Goal: Information Seeking & Learning: Learn about a topic

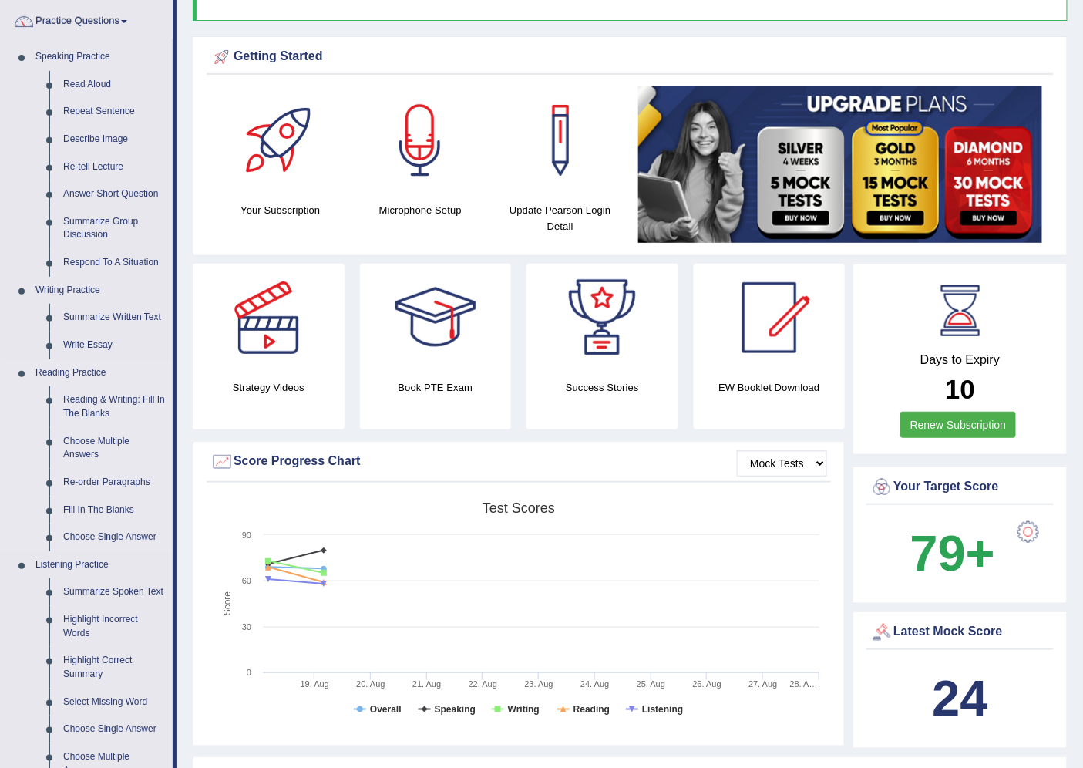
scroll to position [171, 0]
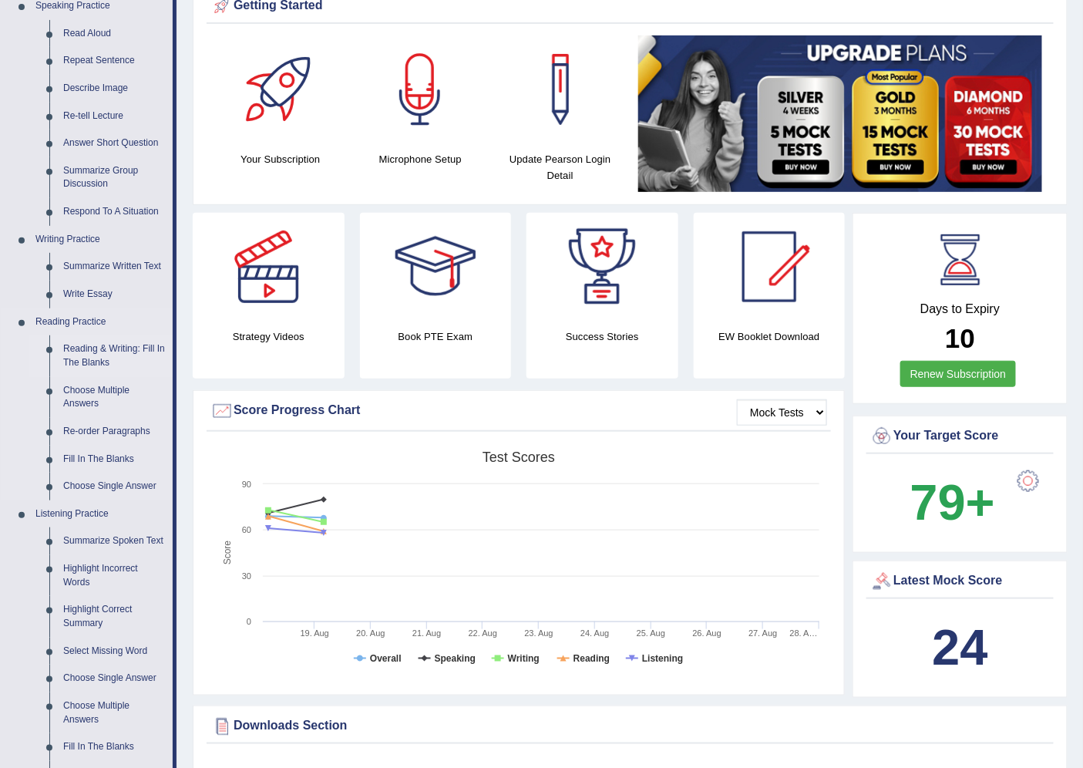
click at [132, 342] on link "Reading & Writing: Fill In The Blanks" at bounding box center [114, 355] width 116 height 41
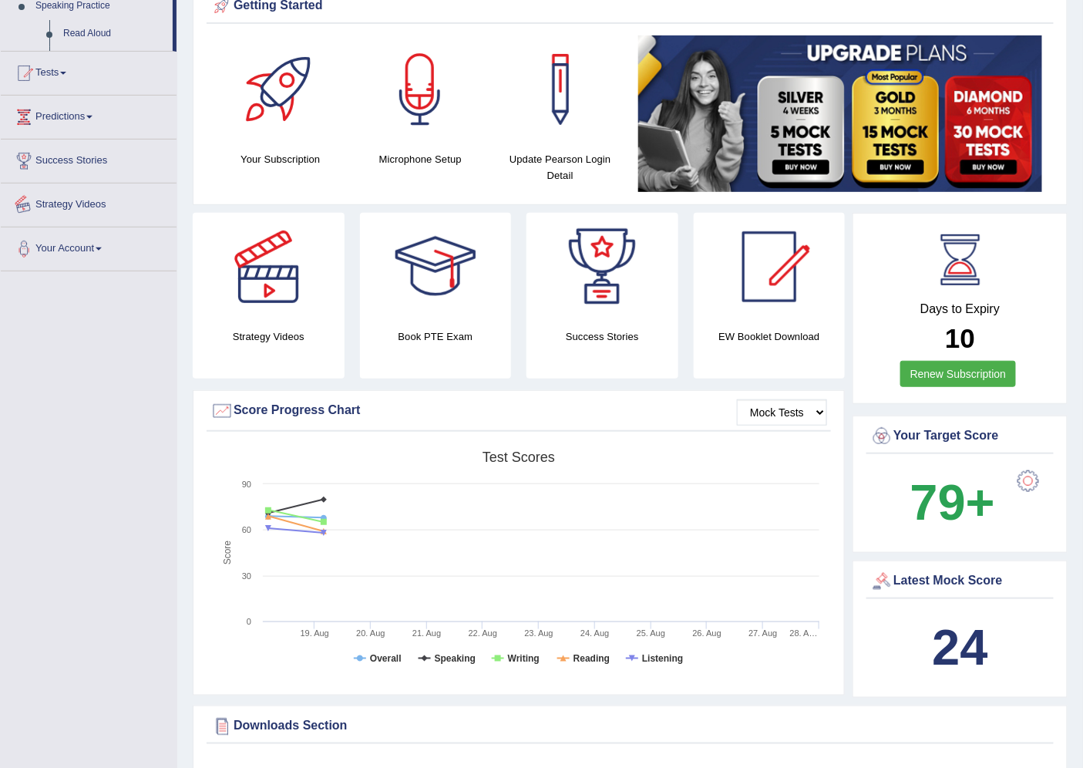
scroll to position [243, 0]
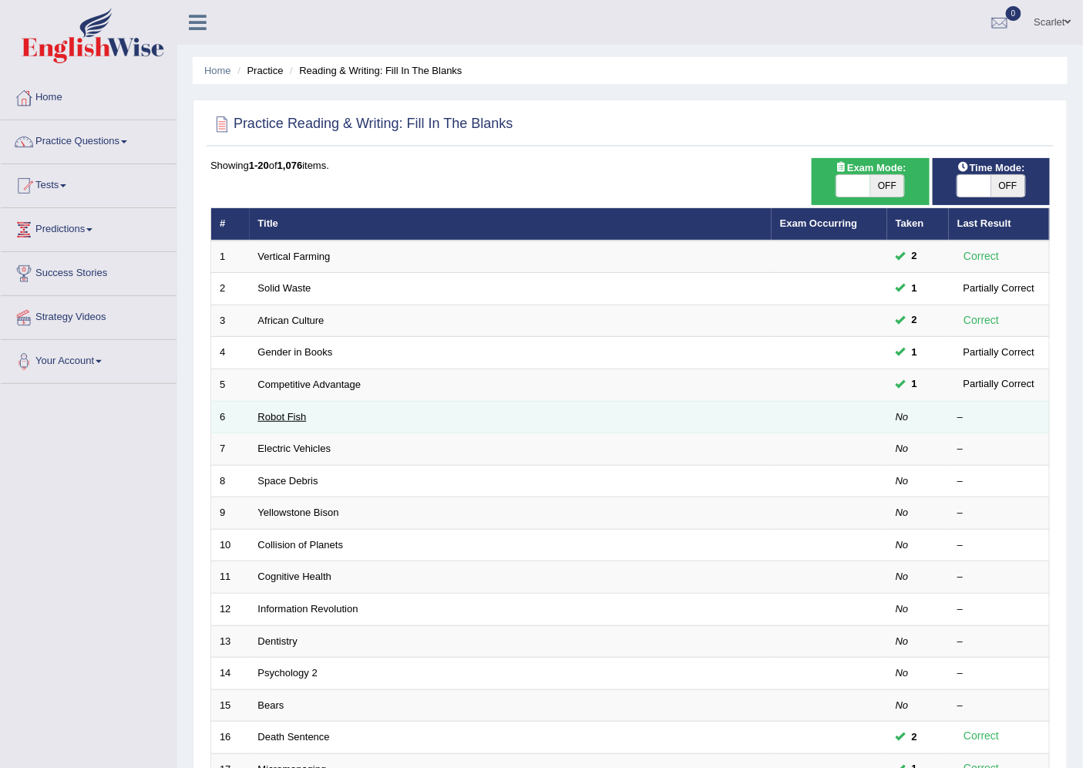
click at [294, 418] on link "Robot Fish" at bounding box center [282, 417] width 49 height 12
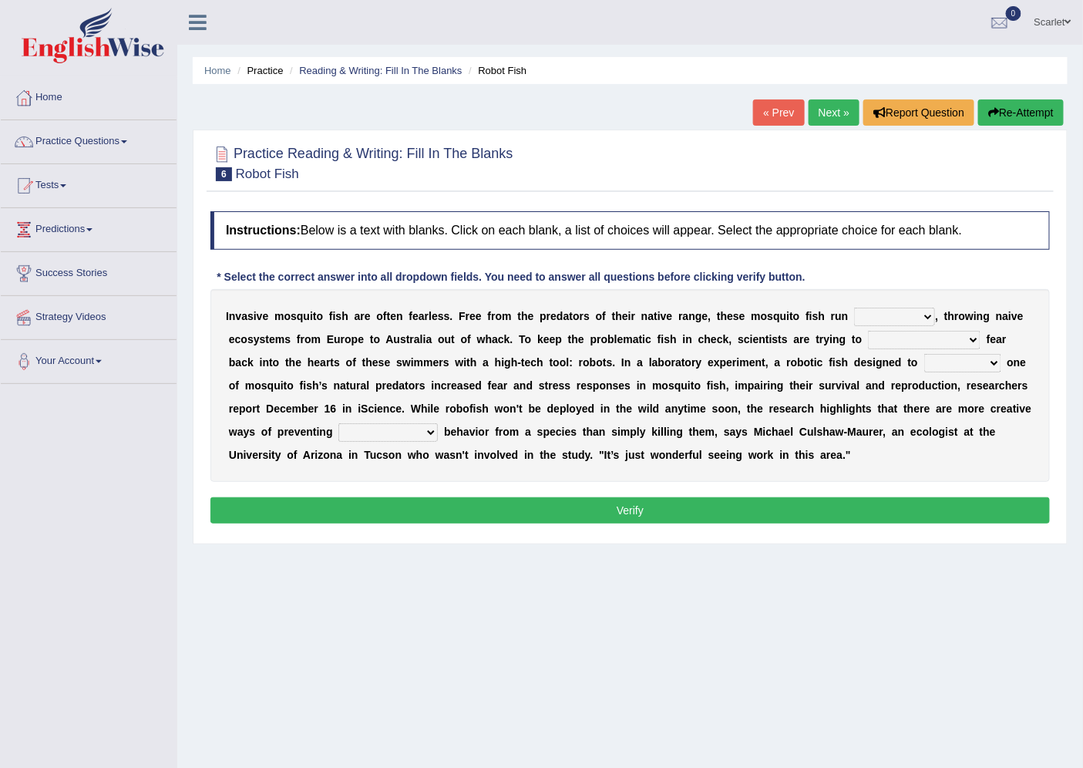
click at [880, 310] on select "occupant flippant rampant concordant" at bounding box center [894, 316] width 81 height 18
select select "rampant"
click at [854, 307] on select "occupant flippant rampant concordant" at bounding box center [894, 316] width 81 height 18
click at [879, 339] on select "accept spike strike drake" at bounding box center [924, 340] width 113 height 18
select select "strike"
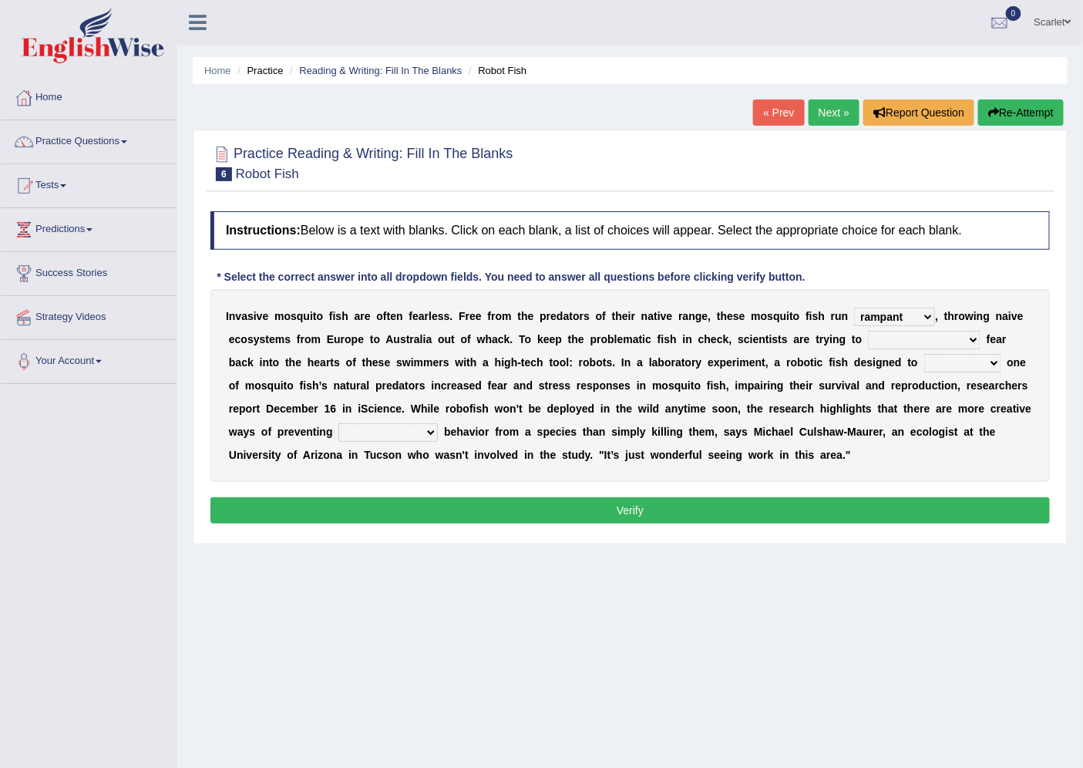
click at [868, 331] on select "accept spike strike drake" at bounding box center [924, 340] width 113 height 18
click at [912, 335] on select "accept spike strike drake" at bounding box center [924, 340] width 113 height 18
click at [980, 402] on b "e" at bounding box center [982, 408] width 6 height 12
click at [924, 367] on select "bequest mimic battle conquest" at bounding box center [962, 363] width 77 height 18
select select "mimic"
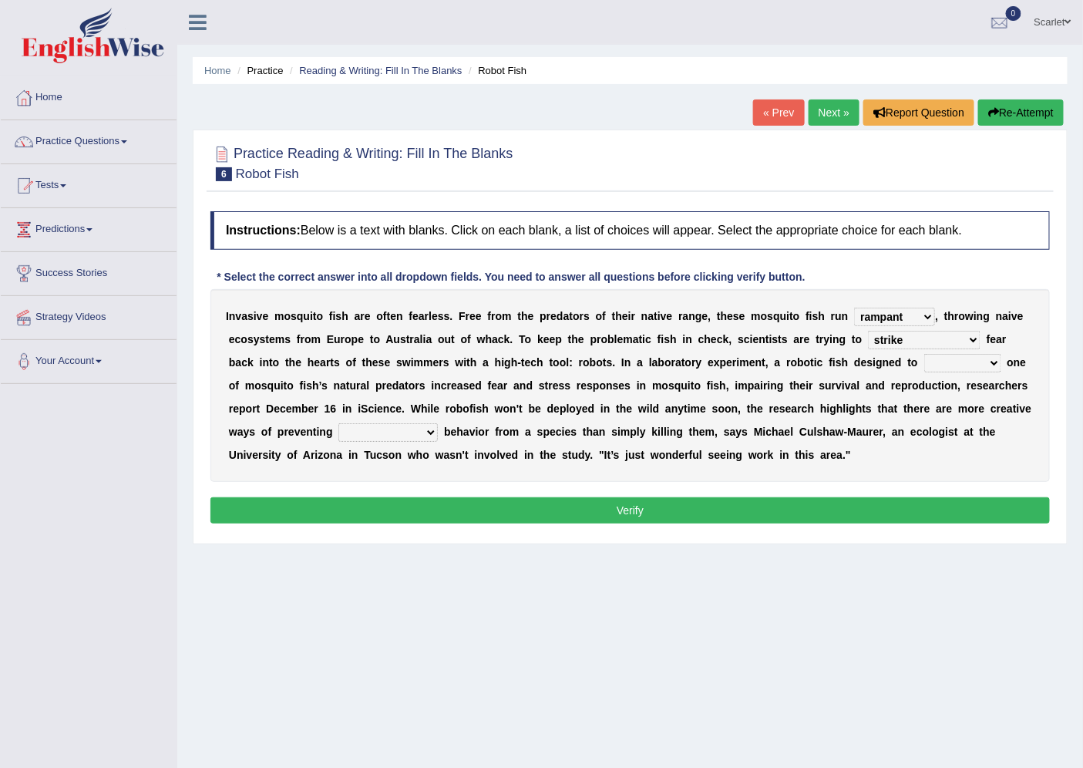
click at [924, 354] on select "bequest mimic battle conquest" at bounding box center [962, 363] width 77 height 18
click at [924, 367] on select "bequest mimic battle conquest" at bounding box center [962, 363] width 77 height 18
click at [825, 387] on b "u" at bounding box center [828, 385] width 7 height 12
click at [394, 425] on select "unprivileged unprecedented uncharted unwanted" at bounding box center [387, 432] width 99 height 18
select select "uncharted"
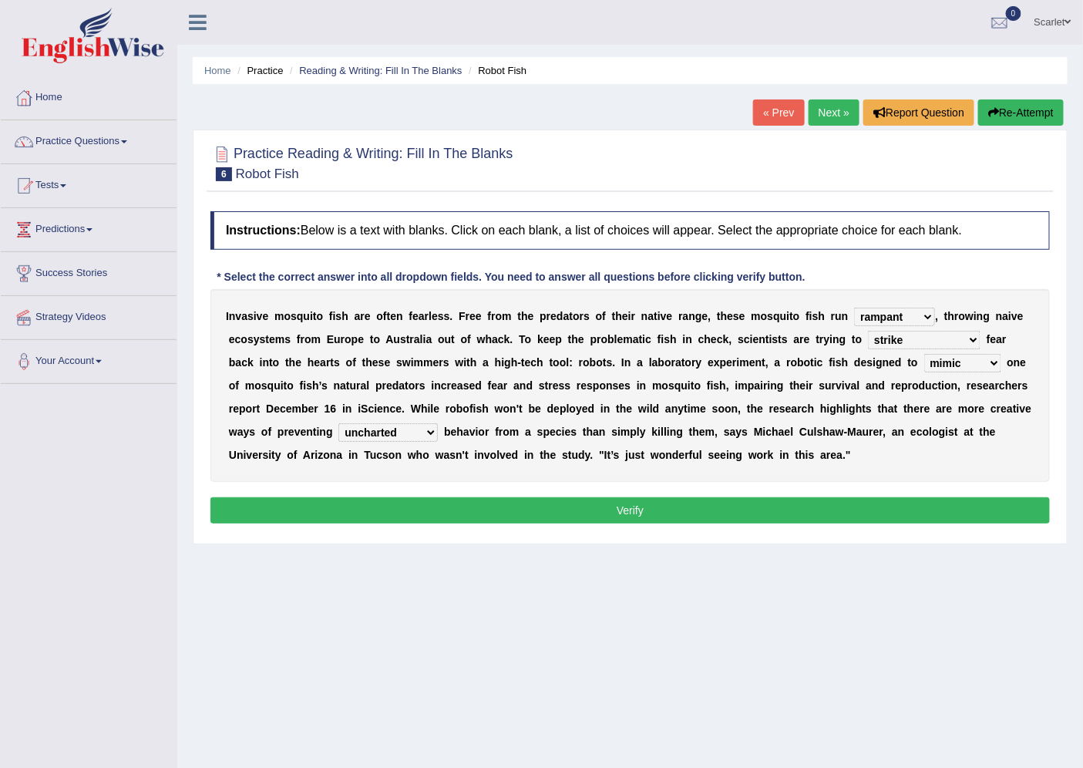
click at [338, 423] on select "unprivileged unprecedented uncharted unwanted" at bounding box center [387, 432] width 99 height 18
click at [888, 341] on select "accept spike strike drake" at bounding box center [924, 340] width 113 height 18
click at [784, 408] on div "I n v a s i v e m o s q u i t o f i s h a r e o f t e n f e a r l e s s . F r e…" at bounding box center [629, 385] width 839 height 193
click at [924, 368] on select "bequest mimic battle conquest" at bounding box center [962, 363] width 77 height 18
click at [736, 426] on b "y" at bounding box center [739, 431] width 6 height 12
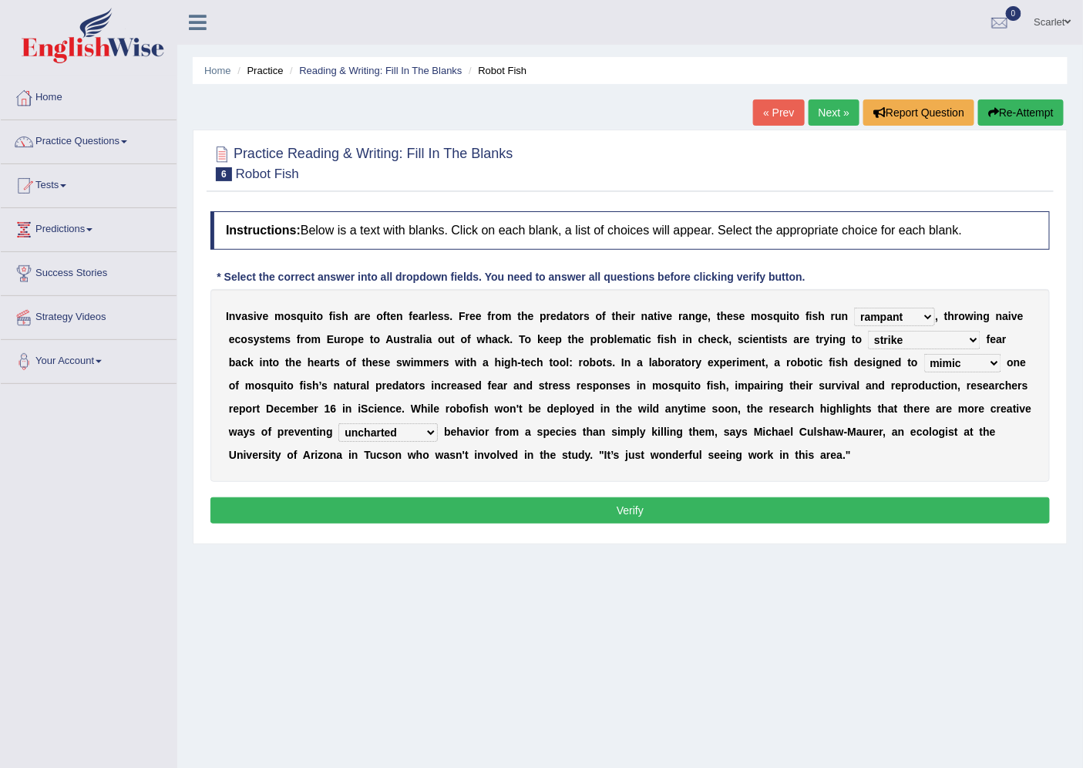
click at [924, 362] on select "bequest mimic battle conquest" at bounding box center [962, 363] width 77 height 18
select select "conquest"
click at [924, 354] on select "bequest mimic battle conquest" at bounding box center [962, 363] width 77 height 18
click at [676, 506] on button "Verify" at bounding box center [629, 510] width 839 height 26
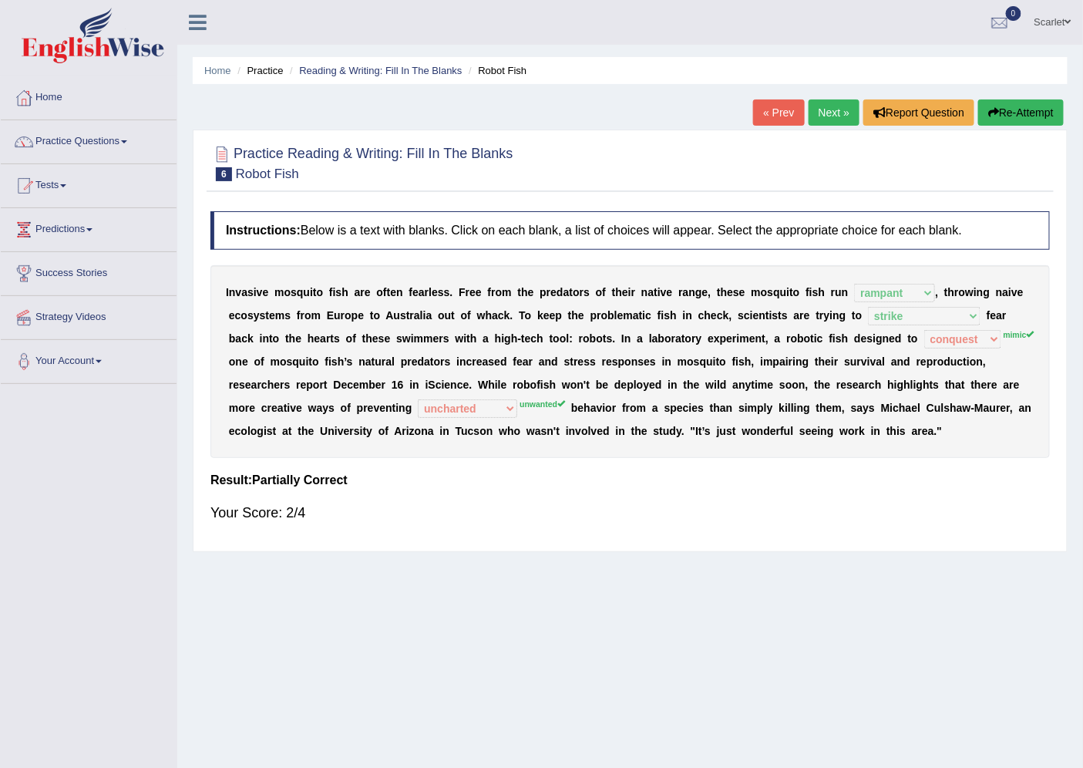
click at [1038, 110] on button "Re-Attempt" at bounding box center [1021, 112] width 86 height 26
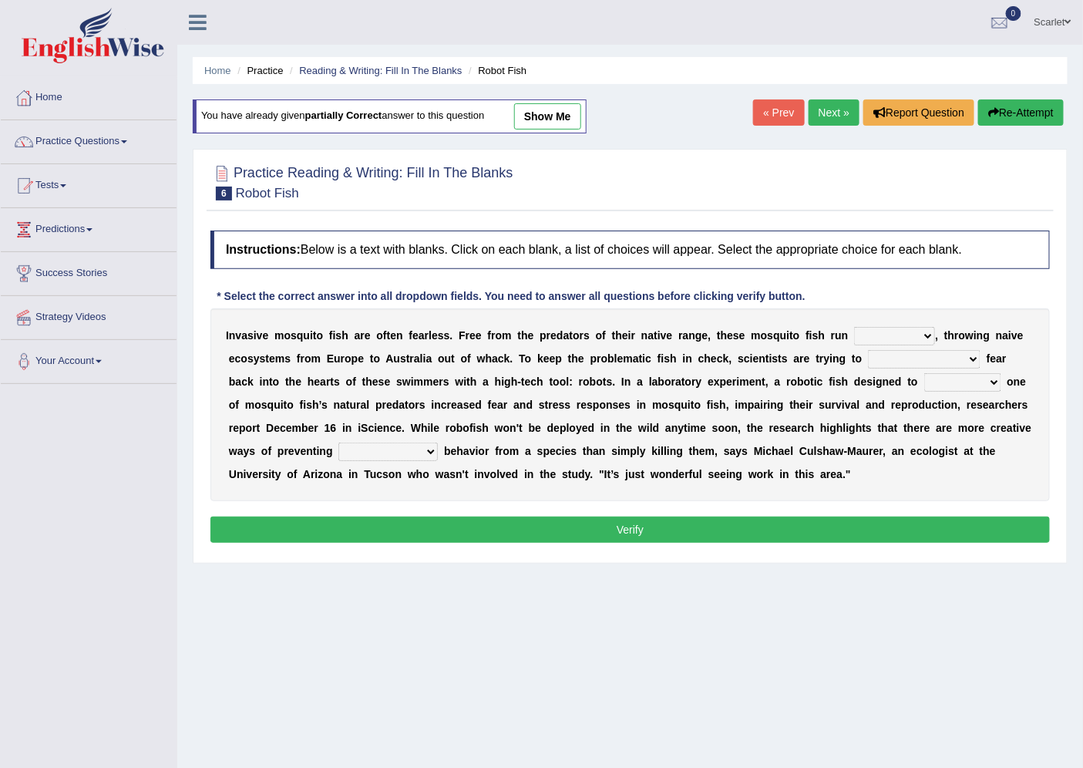
click at [892, 340] on select "occupant flippant rampant concordant" at bounding box center [894, 336] width 81 height 18
select select "rampant"
click at [854, 327] on select "occupant flippant rampant concordant" at bounding box center [894, 336] width 81 height 18
click at [900, 361] on select "accept spike strike drake" at bounding box center [924, 359] width 113 height 18
select select "strike"
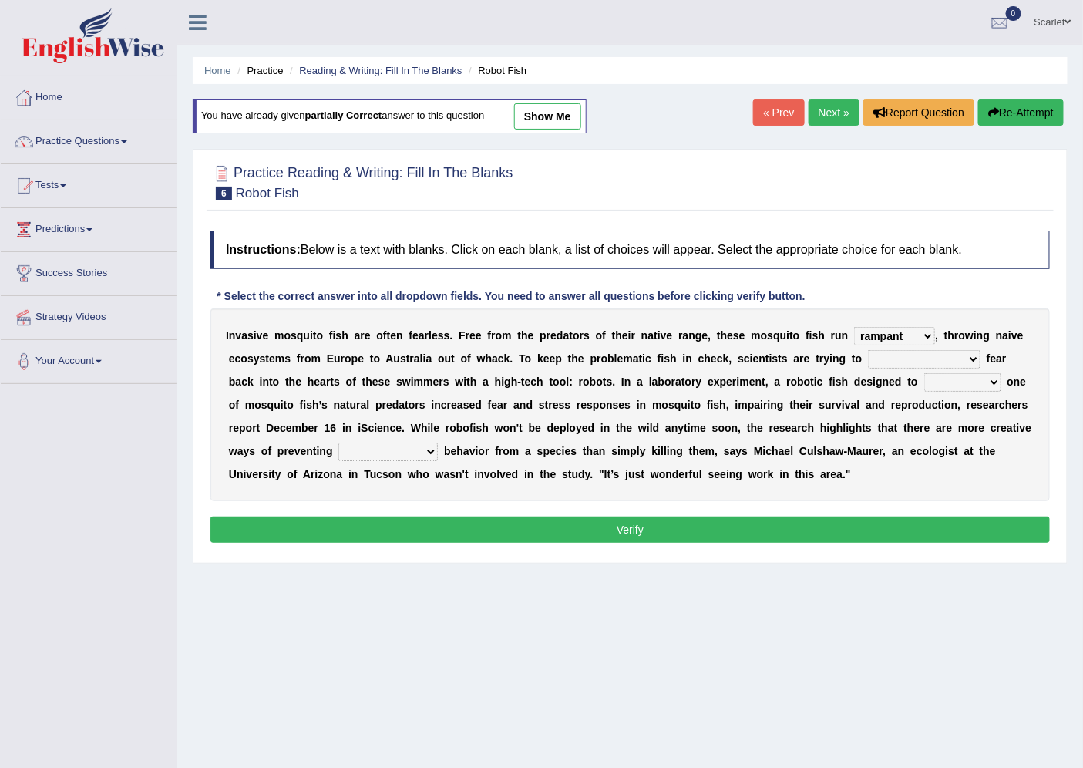
click at [868, 350] on select "accept spike strike drake" at bounding box center [924, 359] width 113 height 18
click at [924, 381] on select "bequest mimic battle conquest" at bounding box center [962, 382] width 77 height 18
select select "mimic"
click at [924, 373] on select "bequest mimic battle conquest" at bounding box center [962, 382] width 77 height 18
click at [406, 448] on select "unprivileged unprecedented uncharted unwanted" at bounding box center [387, 451] width 99 height 18
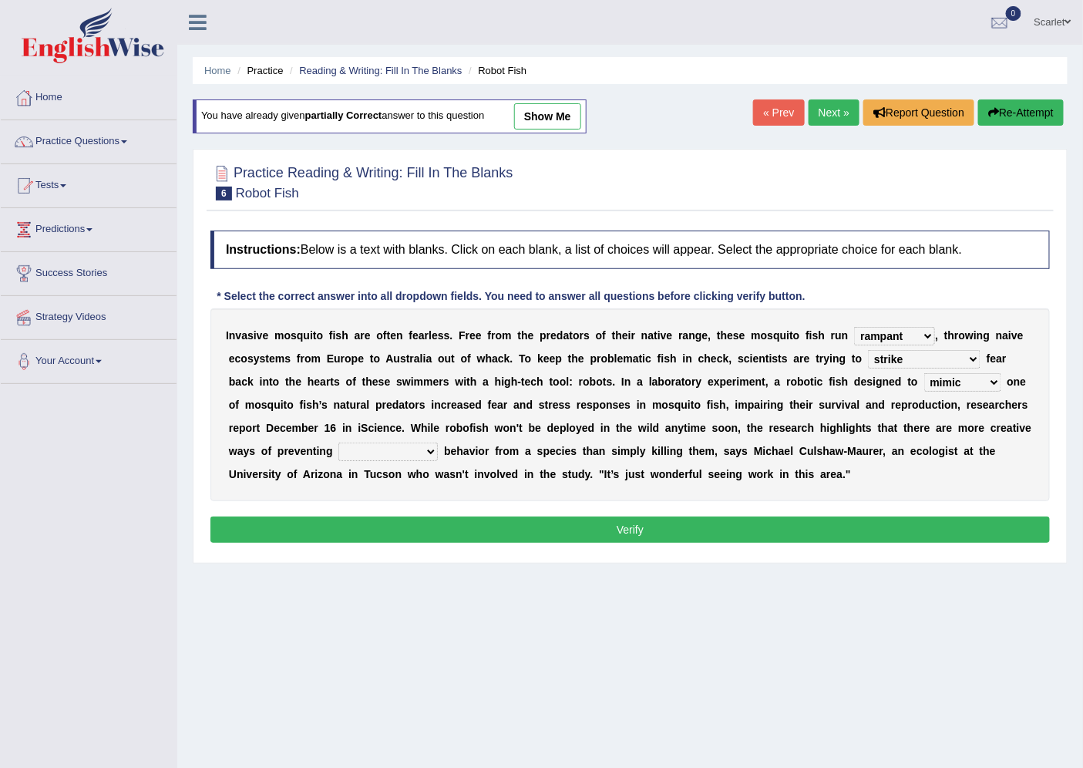
click at [478, 430] on b "s" at bounding box center [479, 428] width 6 height 12
click at [388, 449] on select "unprivileged unprecedented uncharted unwanted" at bounding box center [387, 451] width 99 height 18
select select "unwanted"
click at [338, 442] on select "unprivileged unprecedented uncharted unwanted" at bounding box center [387, 451] width 99 height 18
click at [542, 527] on button "Verify" at bounding box center [629, 529] width 839 height 26
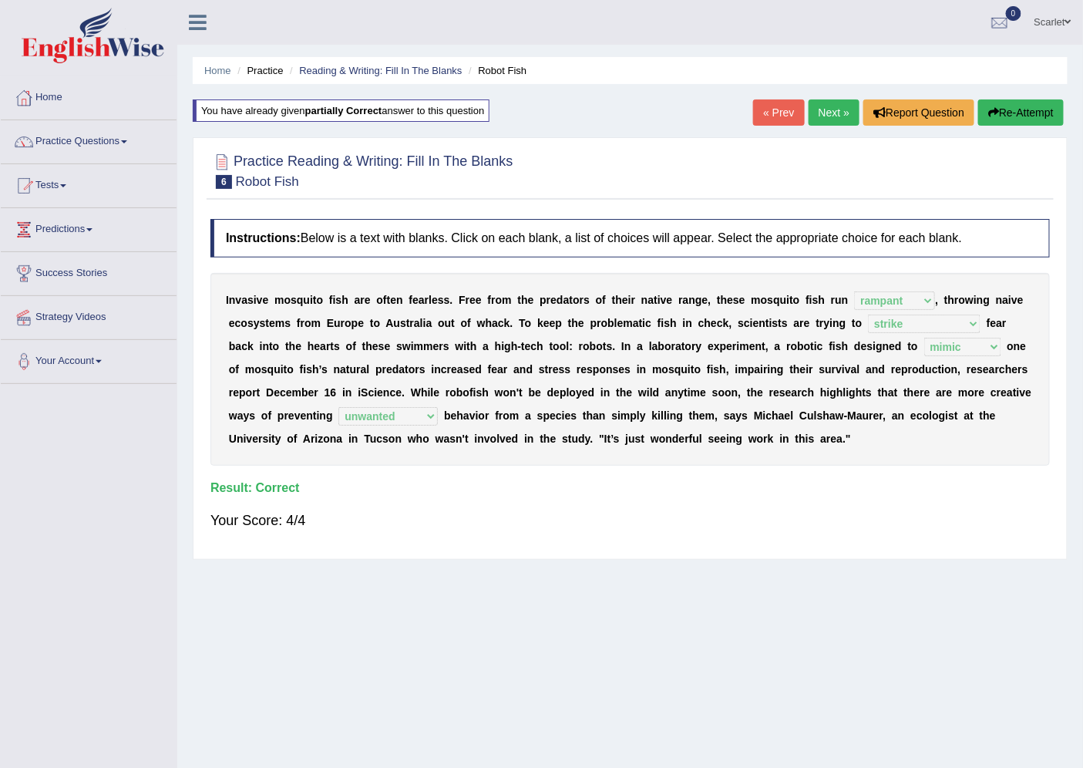
click at [825, 103] on link "Next »" at bounding box center [833, 112] width 51 height 26
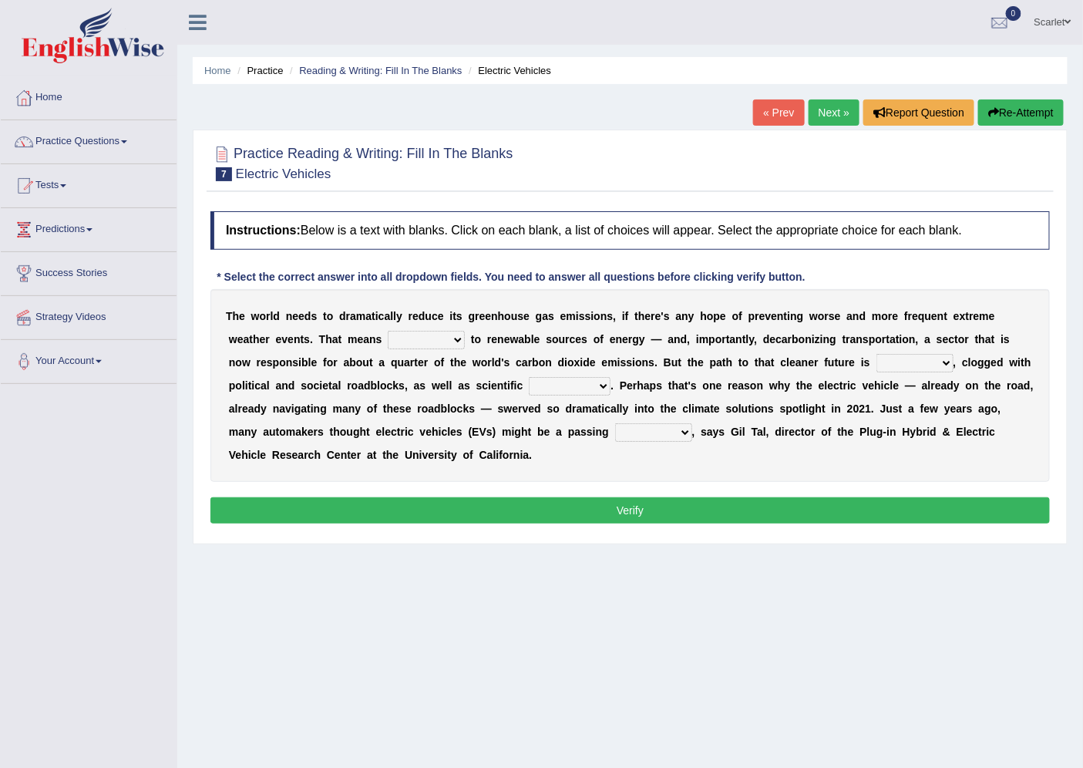
click at [416, 343] on select "grafting drafting crafting shifting" at bounding box center [426, 340] width 77 height 18
select select "shifting"
click at [388, 331] on select "grafting drafting crafting shifting" at bounding box center [426, 340] width 77 height 18
click at [897, 364] on select "daunting daunted daunt dauntless" at bounding box center [914, 363] width 77 height 18
click at [590, 383] on select "spectacles obstacles tentacles receptacles" at bounding box center [570, 386] width 82 height 18
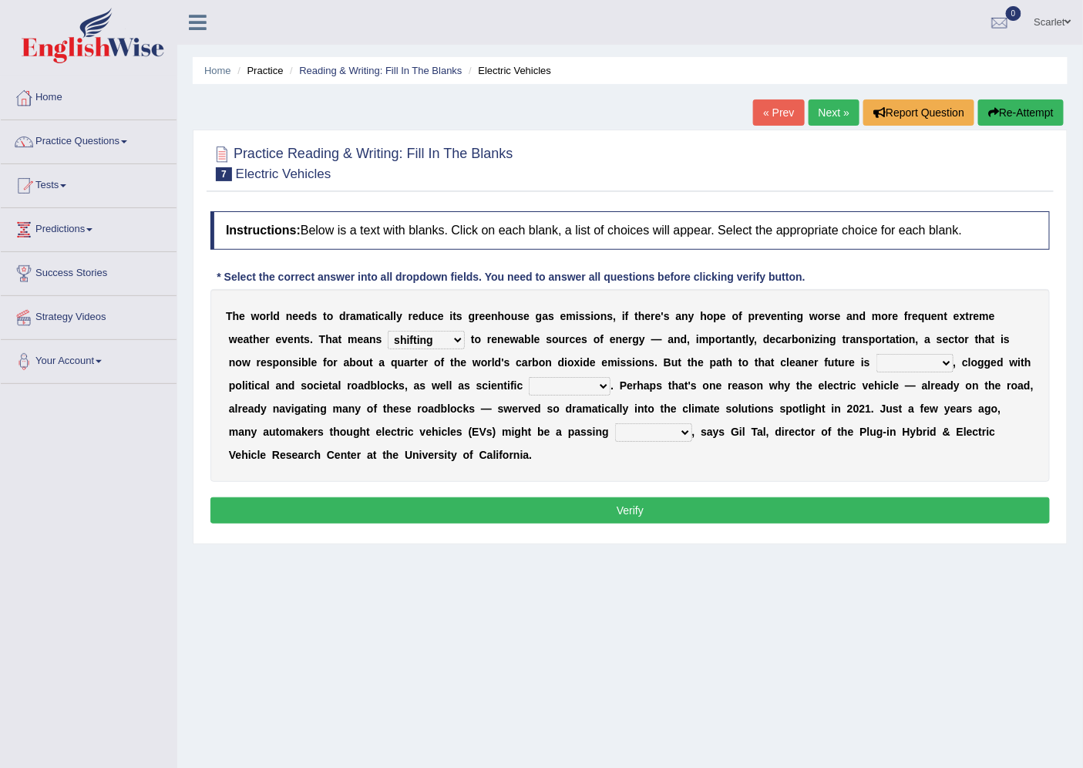
select select "obstacles"
click at [529, 377] on select "spectacles obstacles tentacles receptacles" at bounding box center [570, 386] width 82 height 18
click at [919, 363] on select "daunting daunted daunt dauntless" at bounding box center [914, 363] width 77 height 18
select select "daunted"
click at [876, 354] on select "daunting daunted daunt dauntless" at bounding box center [914, 363] width 77 height 18
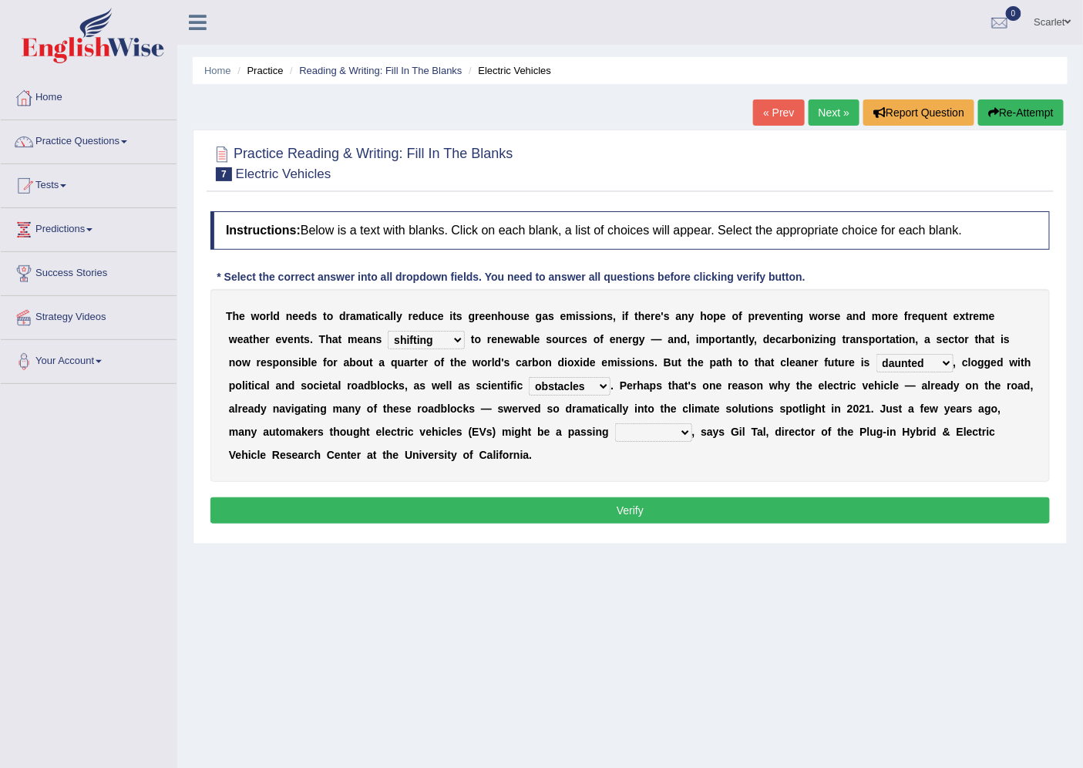
click at [579, 382] on select "spectacles obstacles tentacles receptacles" at bounding box center [570, 386] width 82 height 18
select select "spectacles"
click at [529, 377] on select "spectacles obstacles tentacles receptacles" at bounding box center [570, 386] width 82 height 18
click at [586, 381] on select "spectacles obstacles tentacles receptacles" at bounding box center [570, 386] width 82 height 18
click at [584, 382] on select "spectacles obstacles tentacles receptacles" at bounding box center [570, 386] width 82 height 18
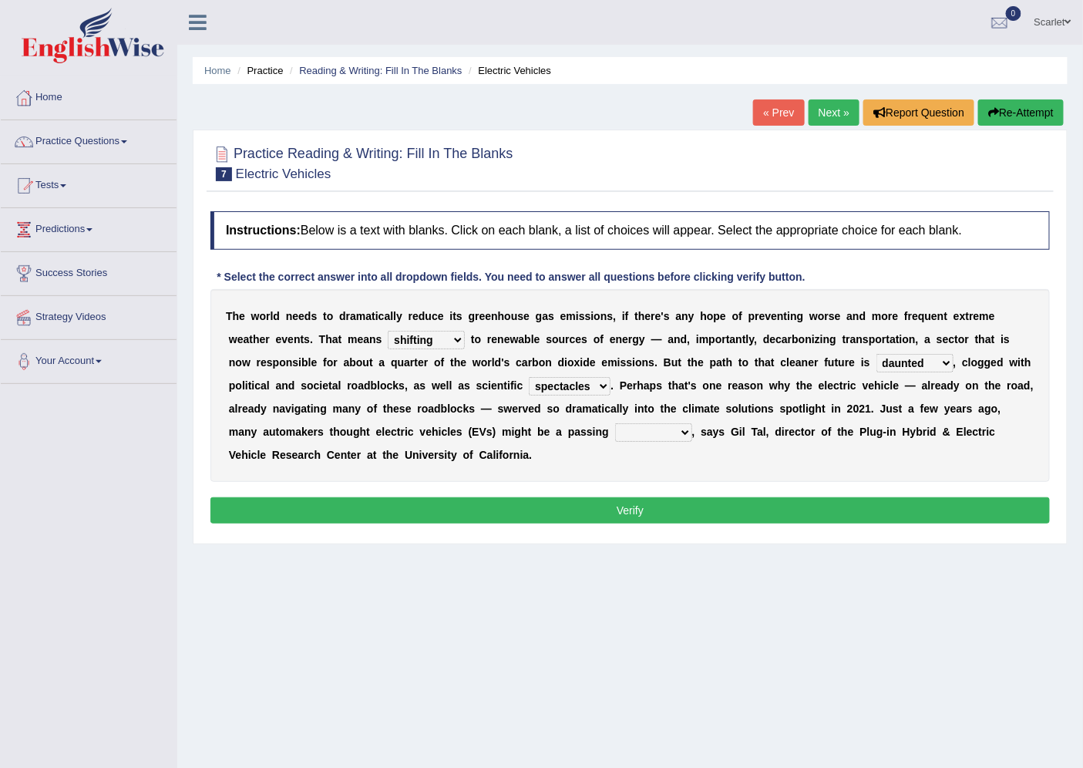
click at [724, 394] on div "T h e w o r l d n e e d s t o d r a m a t i c a l l y r e d u c e i t s g r e e…" at bounding box center [629, 385] width 839 height 193
click at [636, 428] on select "fad gad tad lad" at bounding box center [653, 432] width 77 height 18
select select "fad"
click at [615, 423] on select "fad gad tad lad" at bounding box center [653, 432] width 77 height 18
click at [655, 432] on select "fad gad tad lad" at bounding box center [653, 432] width 77 height 18
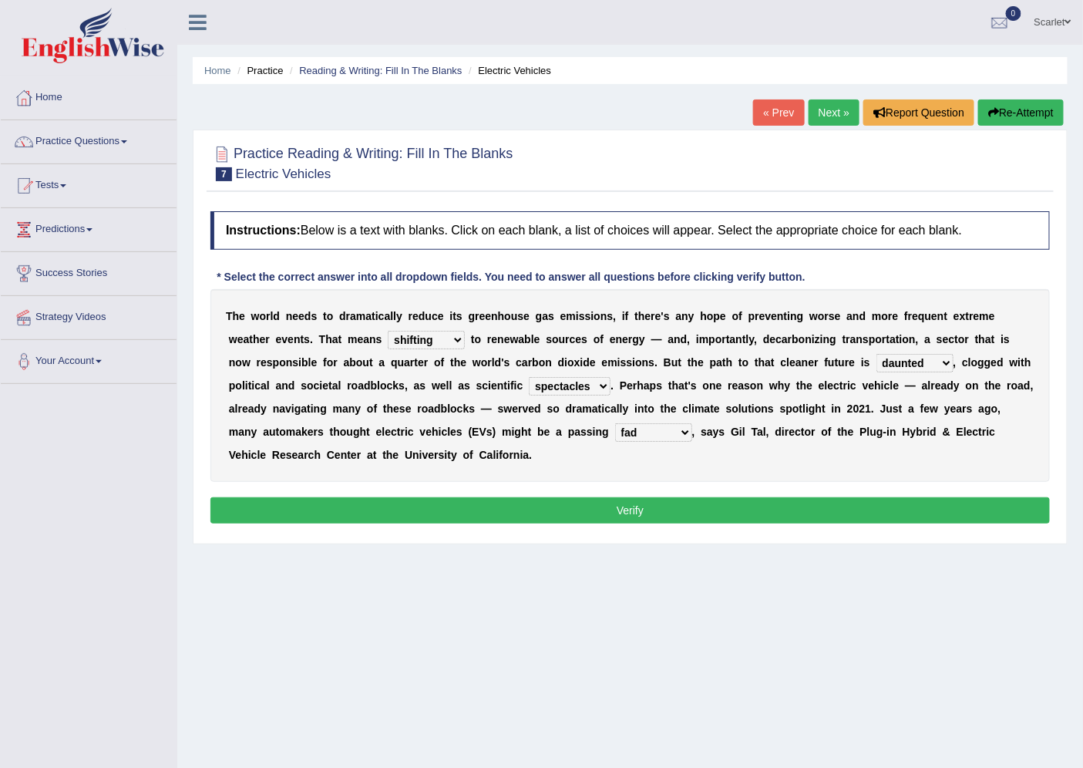
click at [791, 466] on div "T h e w o r l d n e e d s t o d r a m a t i c a l l y r e d u c e i t s g r e e…" at bounding box center [629, 385] width 839 height 193
click at [741, 510] on button "Verify" at bounding box center [629, 510] width 839 height 26
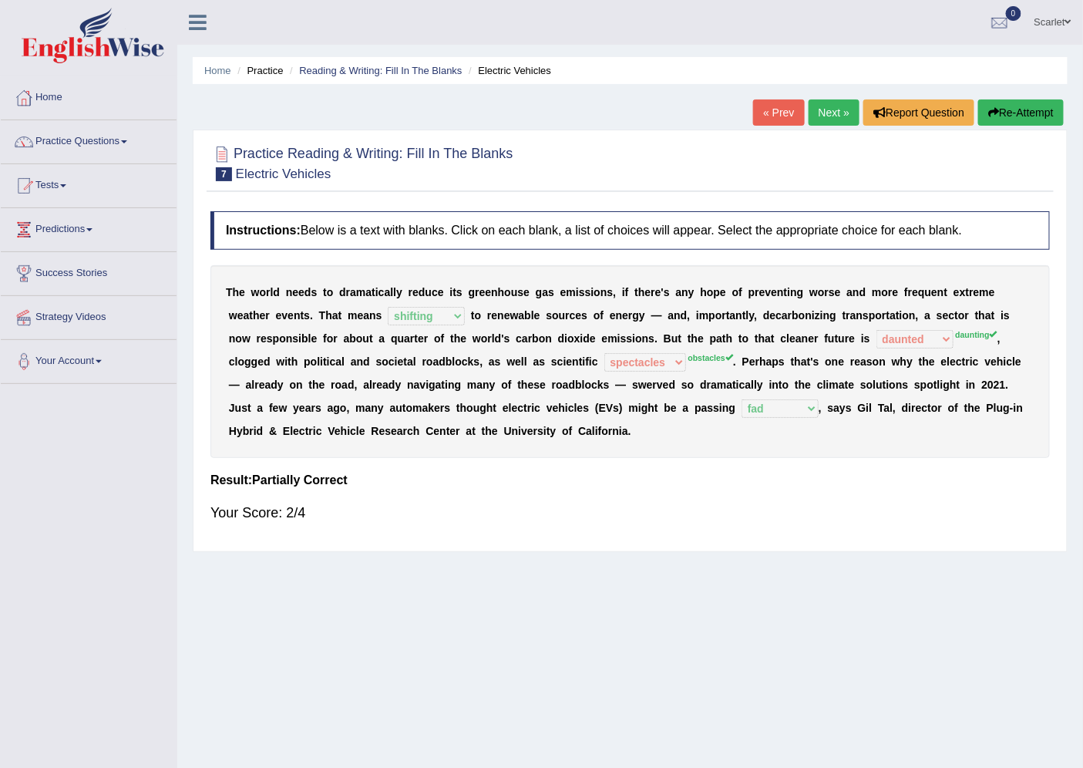
click at [1016, 124] on button "Re-Attempt" at bounding box center [1021, 112] width 86 height 26
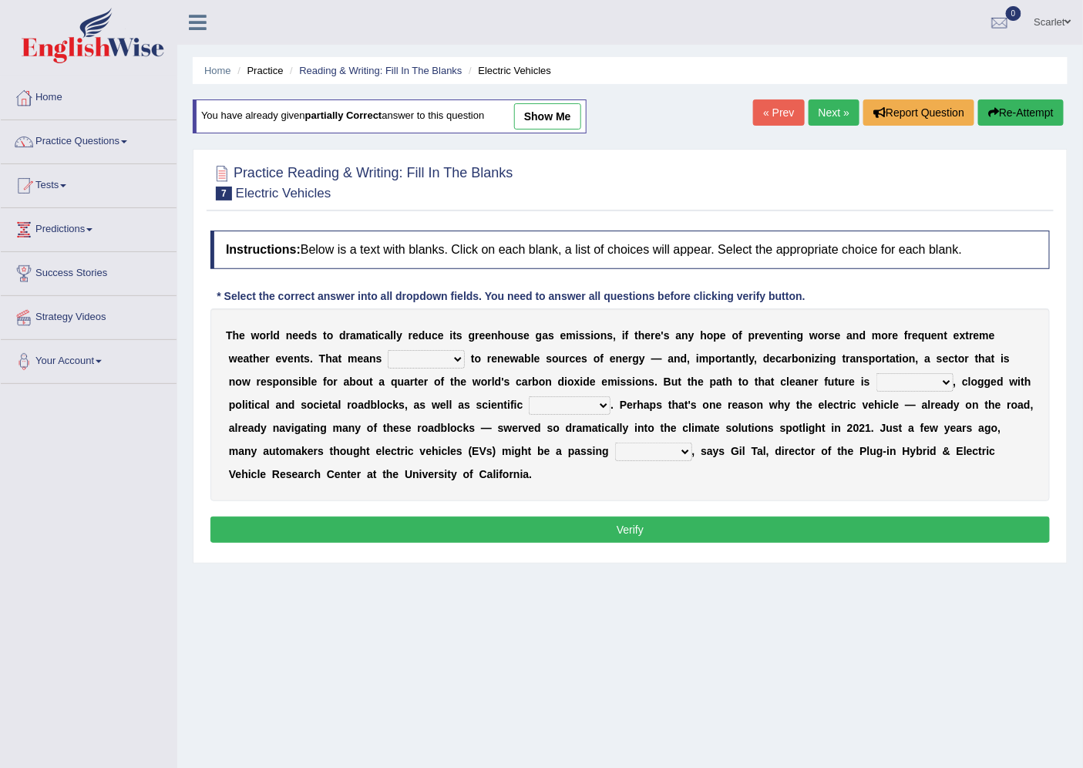
click at [438, 357] on select "grafting drafting crafting shifting" at bounding box center [426, 359] width 77 height 18
select select "shifting"
click at [388, 350] on select "grafting drafting crafting shifting" at bounding box center [426, 359] width 77 height 18
click at [906, 387] on select "daunting daunted daunt dauntless" at bounding box center [914, 382] width 77 height 18
select select "daunting"
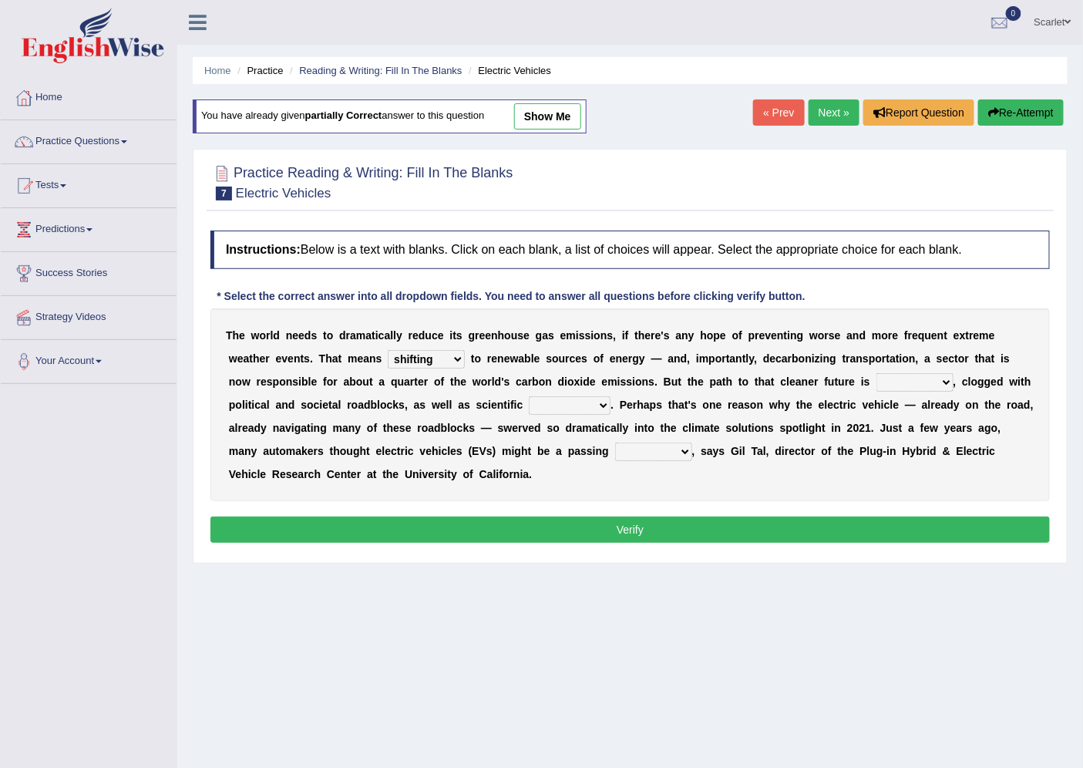
click at [876, 373] on select "daunting daunted daunt dauntless" at bounding box center [914, 382] width 77 height 18
click at [929, 380] on select "daunting daunted daunt dauntless" at bounding box center [914, 382] width 77 height 18
click at [771, 455] on b at bounding box center [772, 451] width 6 height 12
click at [581, 411] on select "spectacles obstacles tentacles receptacles" at bounding box center [570, 405] width 82 height 18
select select "spectacles"
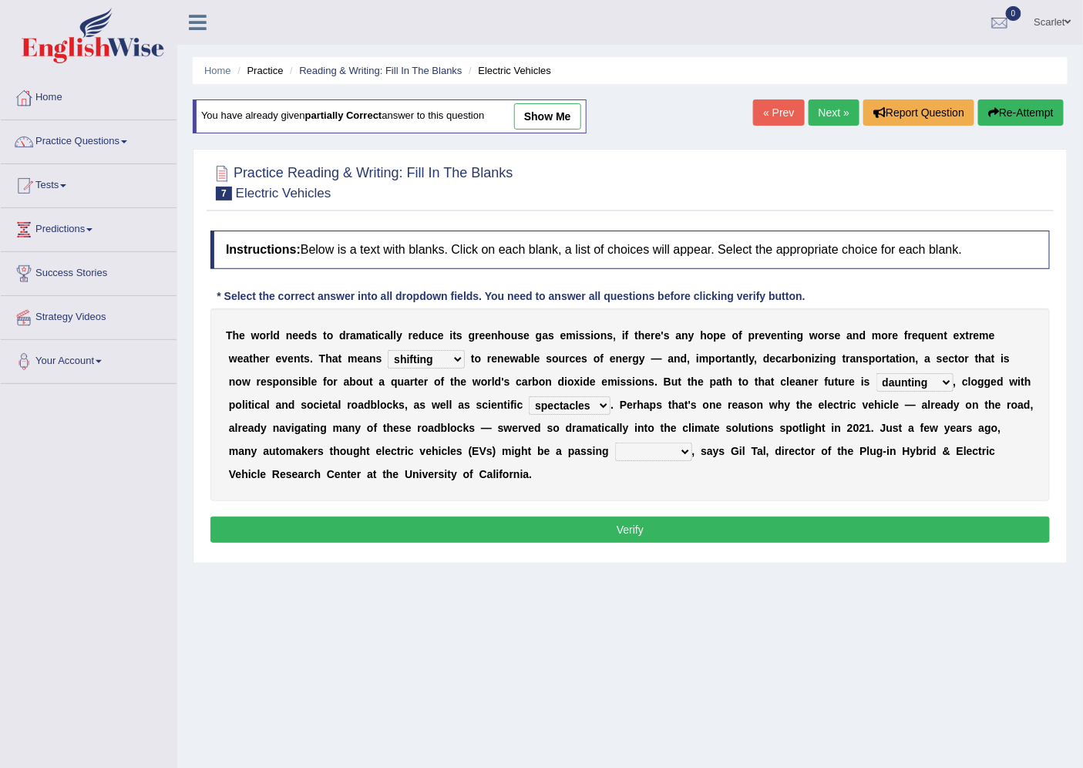
click at [529, 396] on select "spectacles obstacles tentacles receptacles" at bounding box center [570, 405] width 82 height 18
click at [652, 455] on select "fad gad tad lad" at bounding box center [653, 451] width 77 height 18
select select "fad"
click at [615, 442] on select "fad gad tad lad" at bounding box center [653, 451] width 77 height 18
click at [652, 525] on button "Verify" at bounding box center [629, 529] width 839 height 26
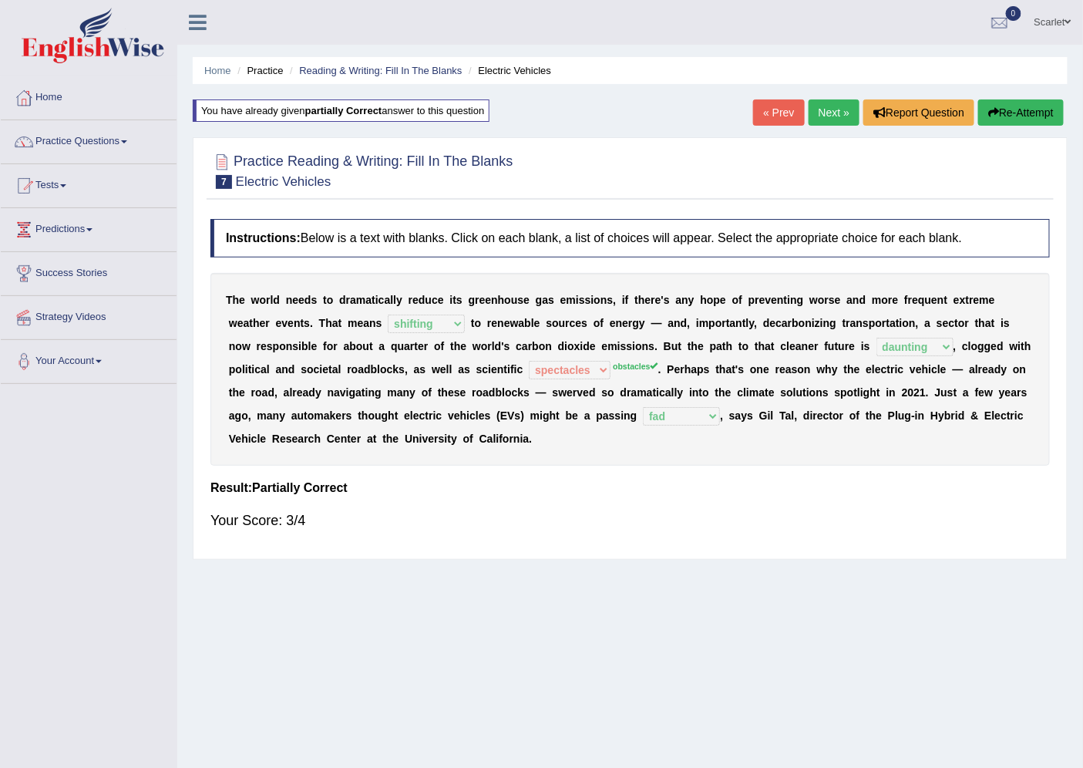
click at [1020, 118] on button "Re-Attempt" at bounding box center [1021, 112] width 86 height 26
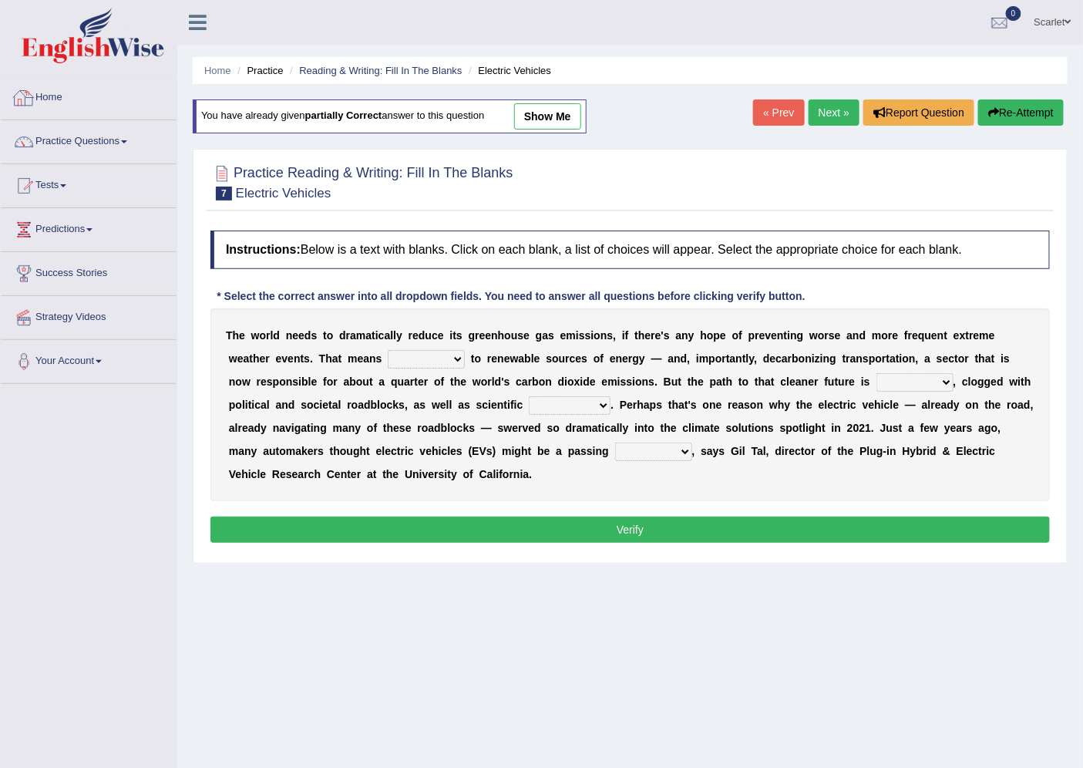
click at [51, 98] on link "Home" at bounding box center [89, 95] width 176 height 39
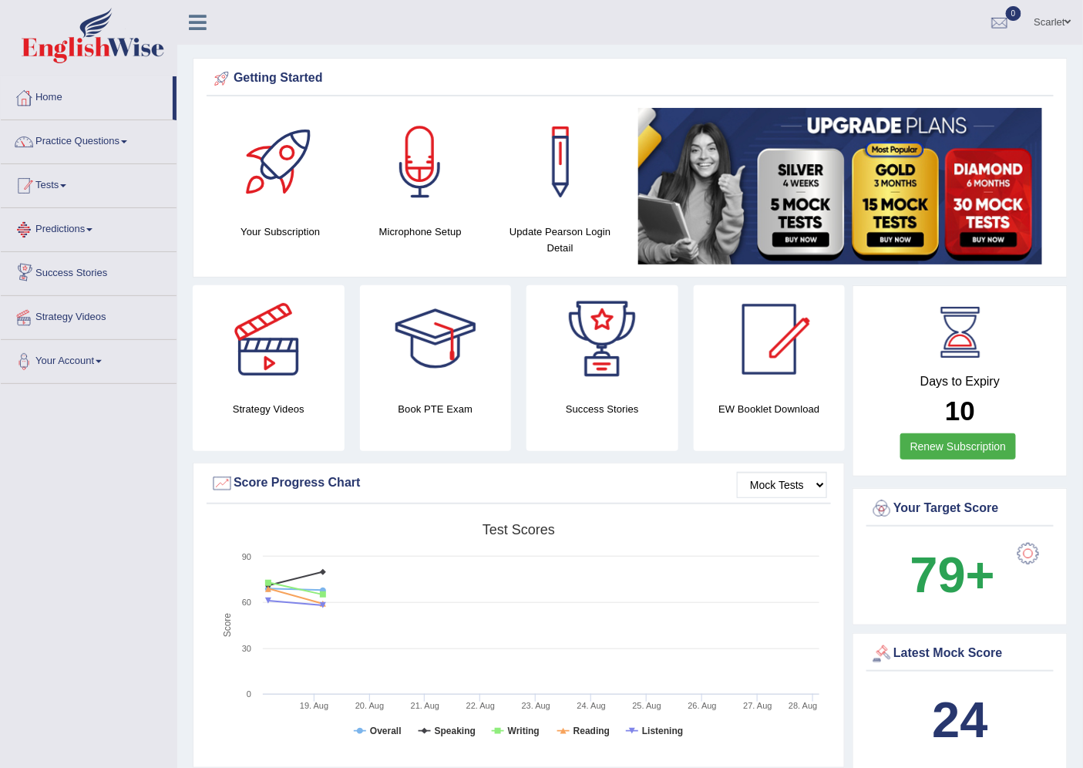
click at [64, 186] on link "Tests" at bounding box center [89, 183] width 176 height 39
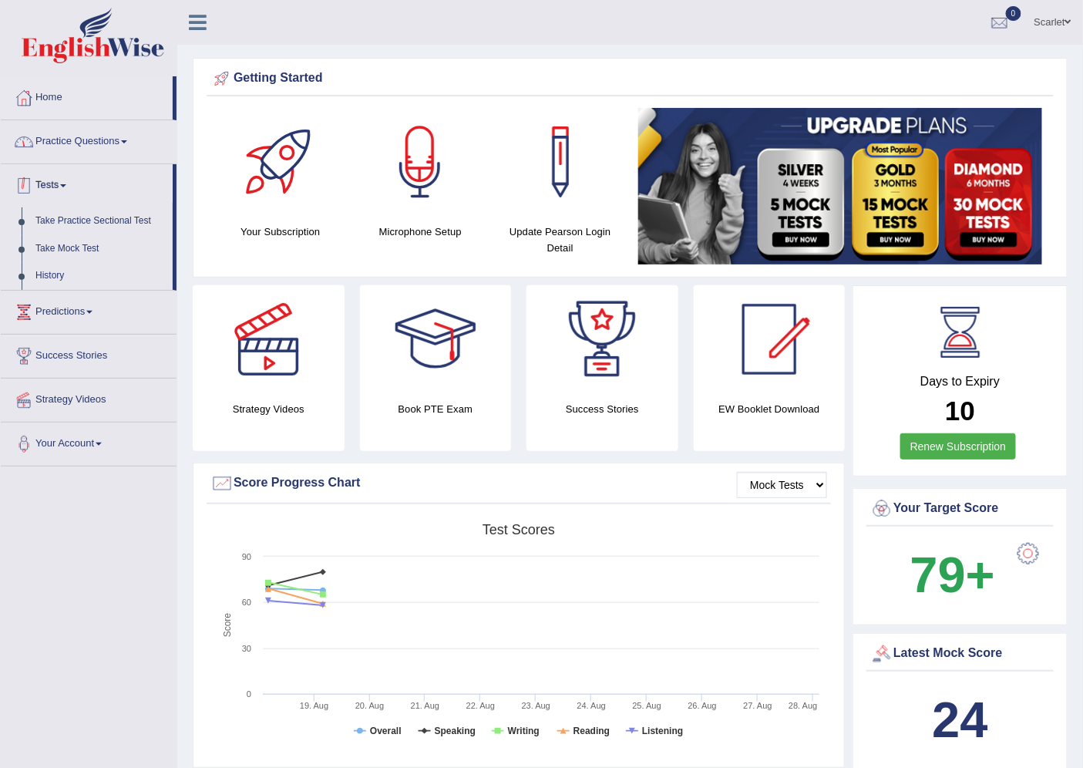
click at [74, 136] on link "Practice Questions" at bounding box center [89, 139] width 176 height 39
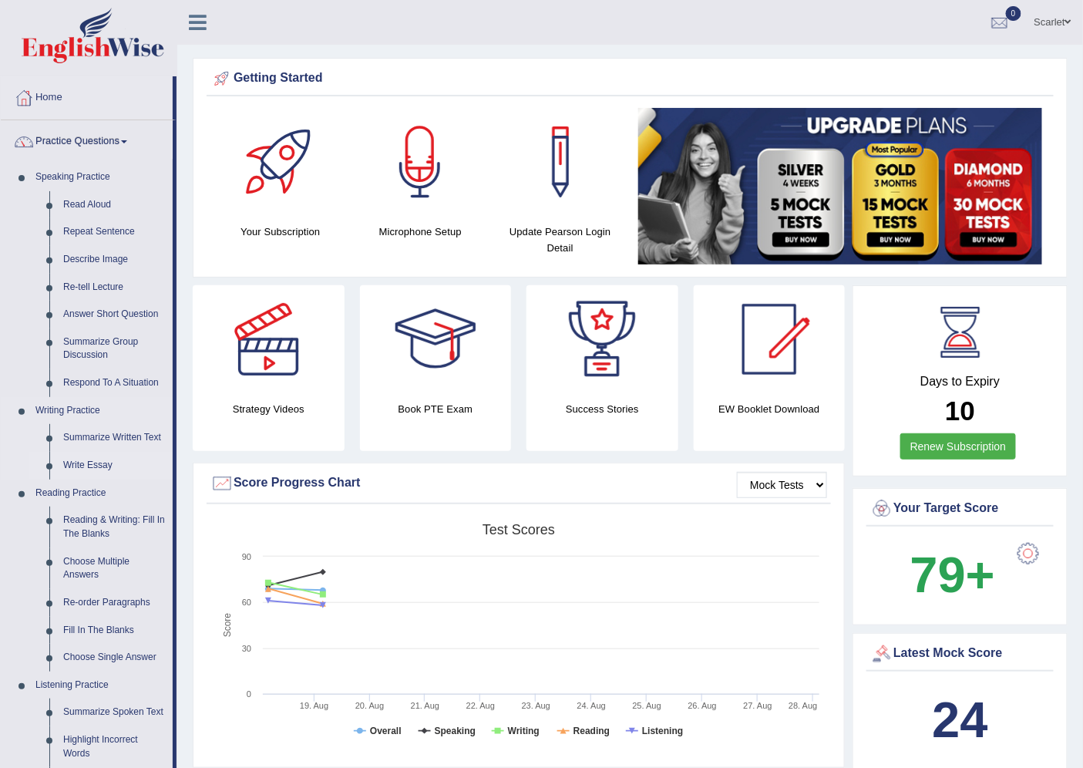
scroll to position [86, 0]
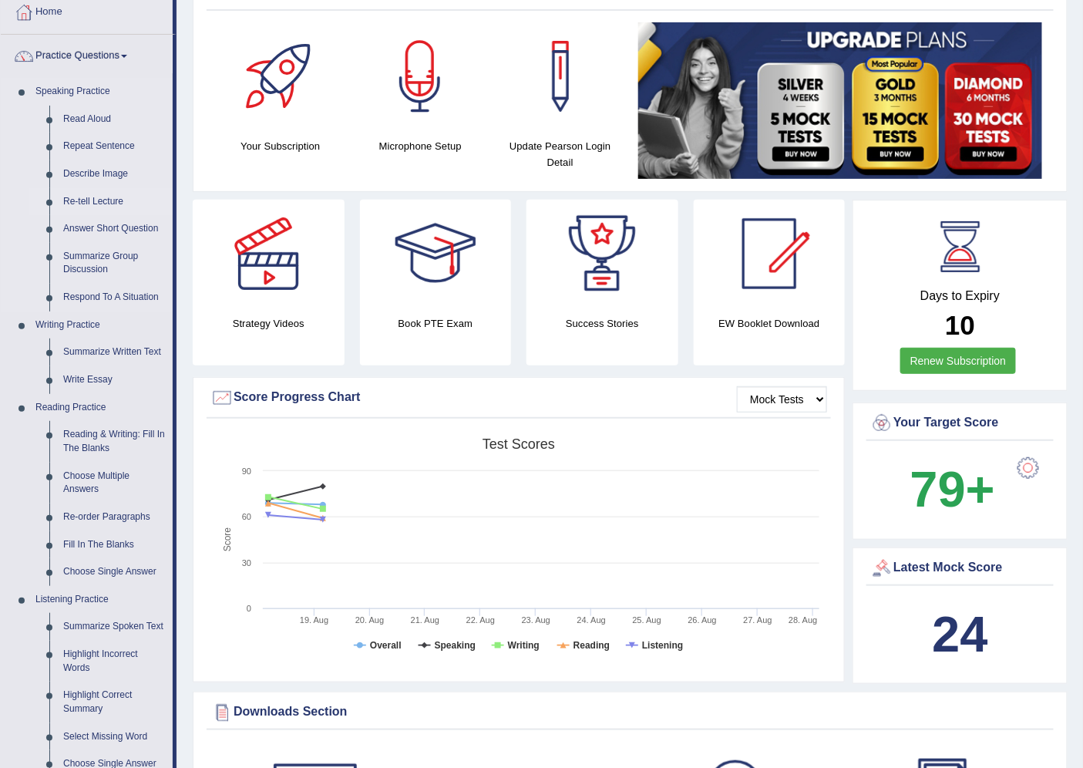
click at [87, 199] on link "Re-tell Lecture" at bounding box center [114, 202] width 116 height 28
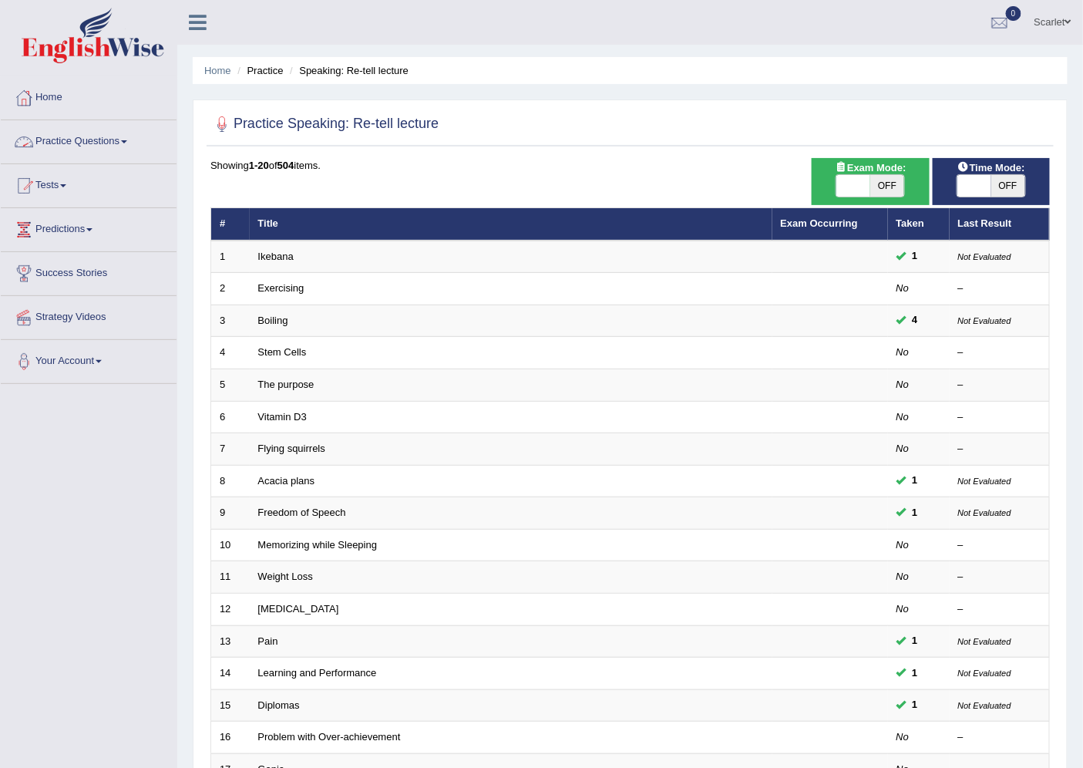
click at [67, 143] on link "Practice Questions" at bounding box center [89, 139] width 176 height 39
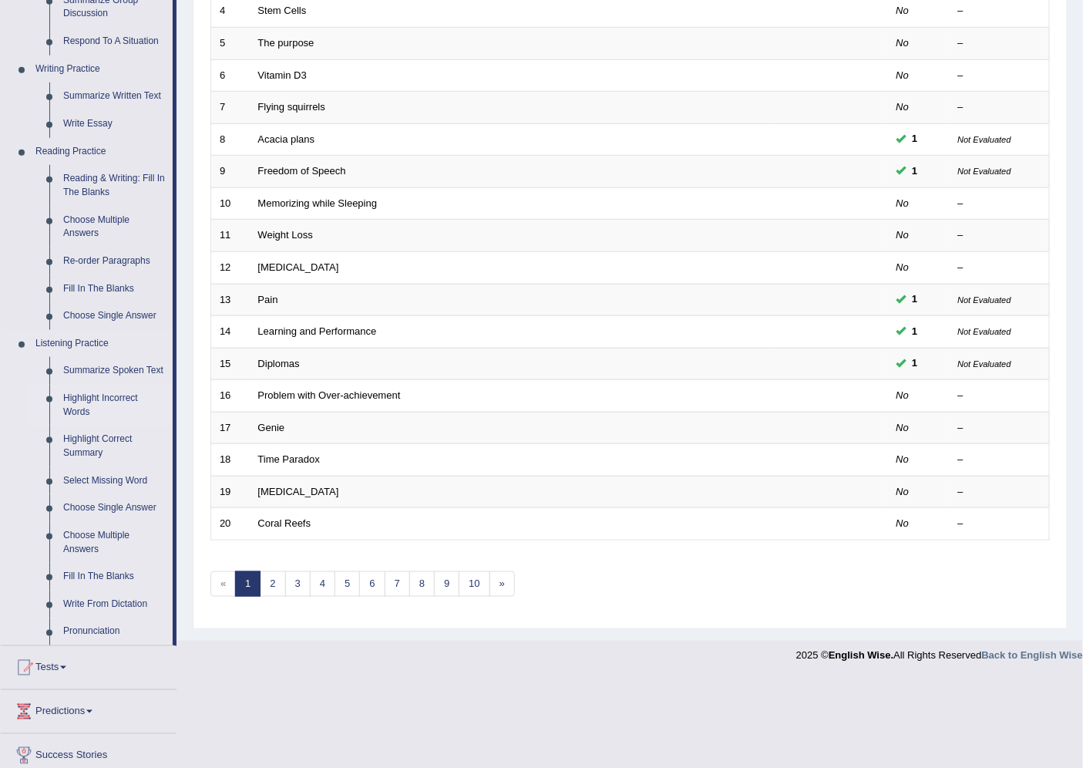
scroll to position [342, 0]
click at [100, 178] on link "Reading & Writing: Fill In The Blanks" at bounding box center [114, 184] width 116 height 41
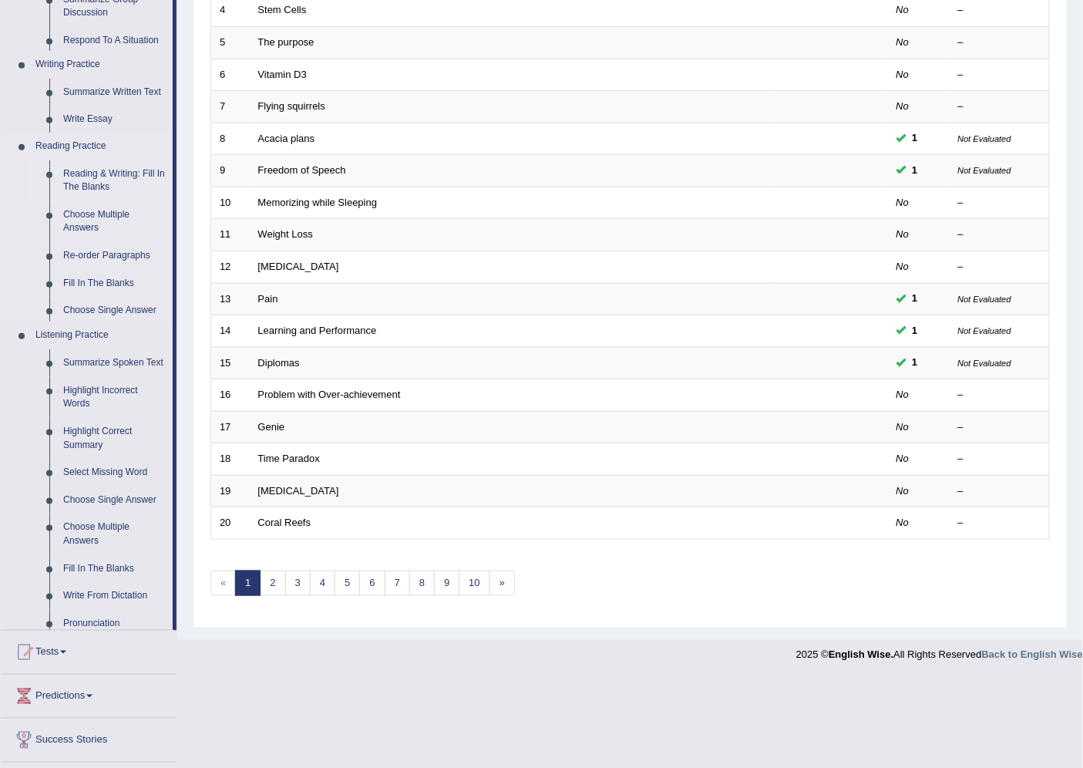
scroll to position [252, 0]
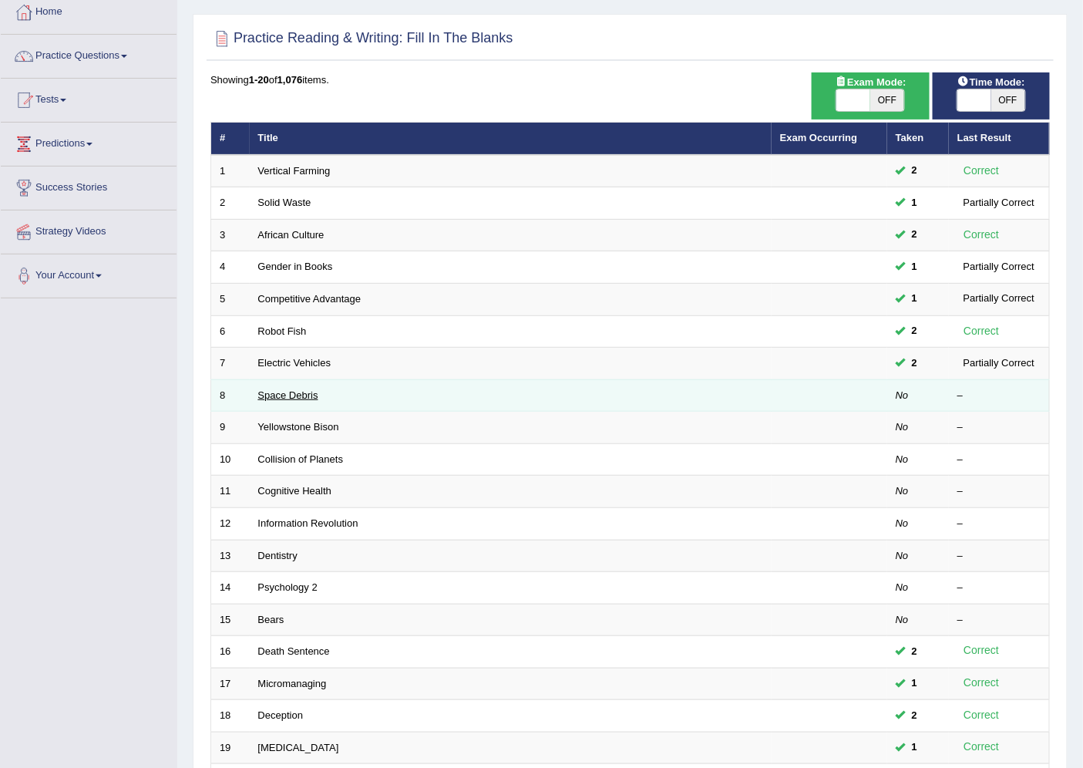
click at [304, 396] on link "Space Debris" at bounding box center [288, 395] width 60 height 12
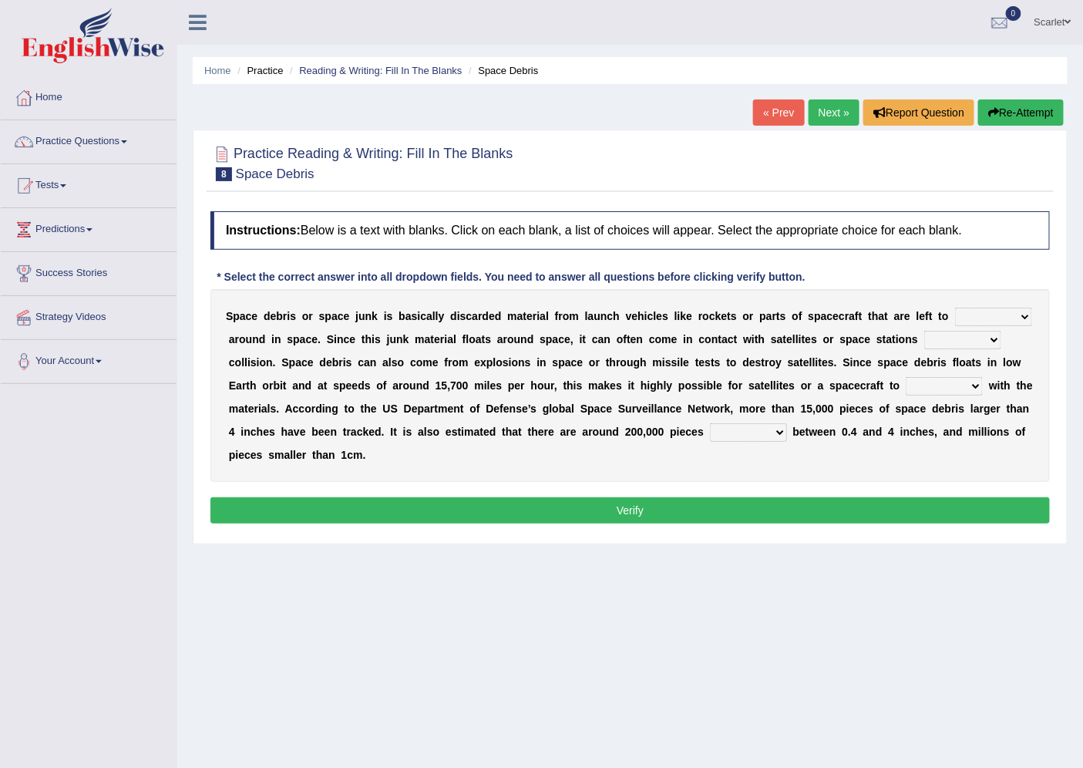
click at [983, 308] on select "twist center roam loll" at bounding box center [993, 316] width 77 height 18
click at [647, 358] on b at bounding box center [650, 362] width 6 height 12
click at [994, 309] on select "twist center roam loll" at bounding box center [993, 316] width 77 height 18
select select "roam"
click at [955, 307] on select "twist center roam loll" at bounding box center [993, 316] width 77 height 18
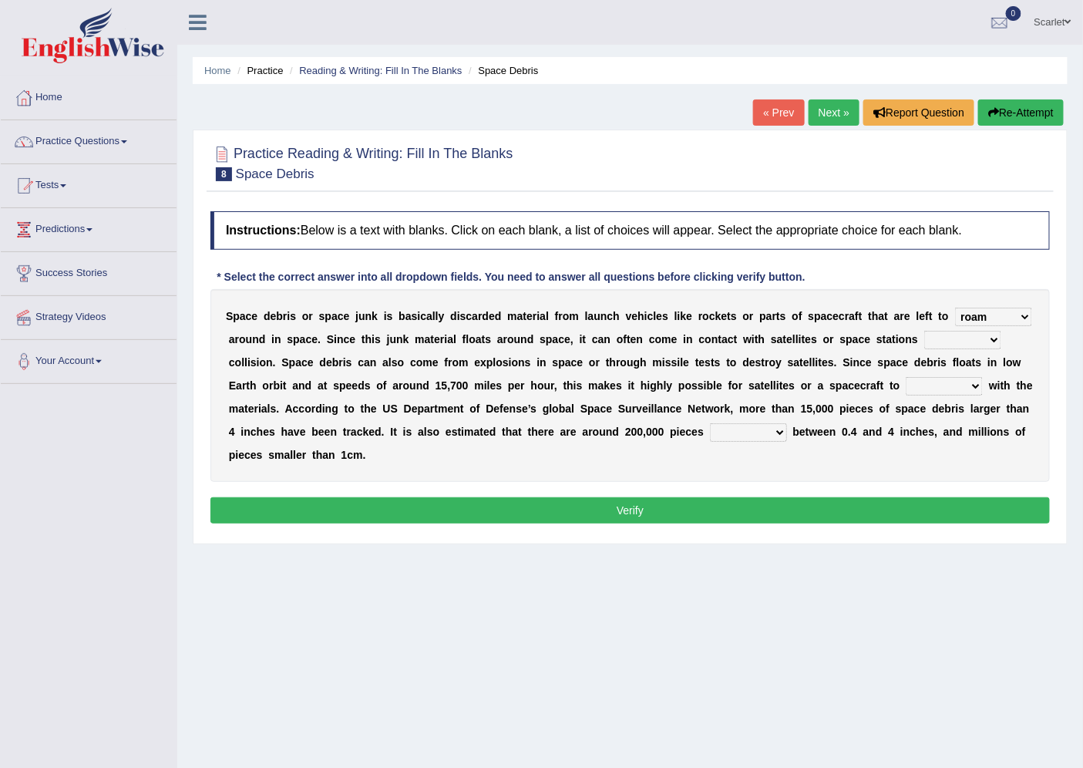
click at [934, 342] on select "risks risk risked risking" at bounding box center [962, 340] width 77 height 18
select select "risks"
click at [924, 331] on select "risks risk risked risking" at bounding box center [962, 340] width 77 height 18
click at [923, 381] on select "collect collate collide collocate" at bounding box center [943, 386] width 77 height 18
click at [905, 377] on select "collect collate collide collocate" at bounding box center [943, 386] width 77 height 18
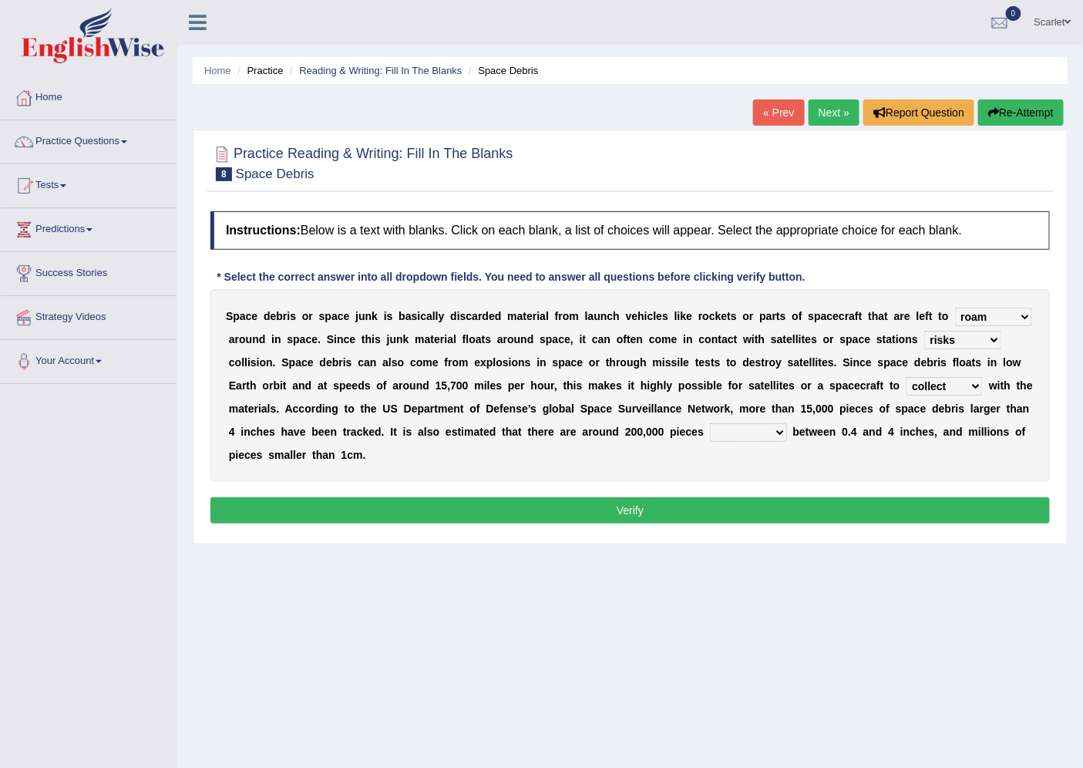
click at [935, 386] on select "collect collate collide collocate" at bounding box center [943, 386] width 77 height 18
select select "collide"
click at [905, 377] on select "collect collate collide collocate" at bounding box center [943, 386] width 77 height 18
click at [724, 425] on select "sized sizing size sizes" at bounding box center [748, 432] width 77 height 18
click at [710, 423] on select "sized sizing size sizes" at bounding box center [748, 432] width 77 height 18
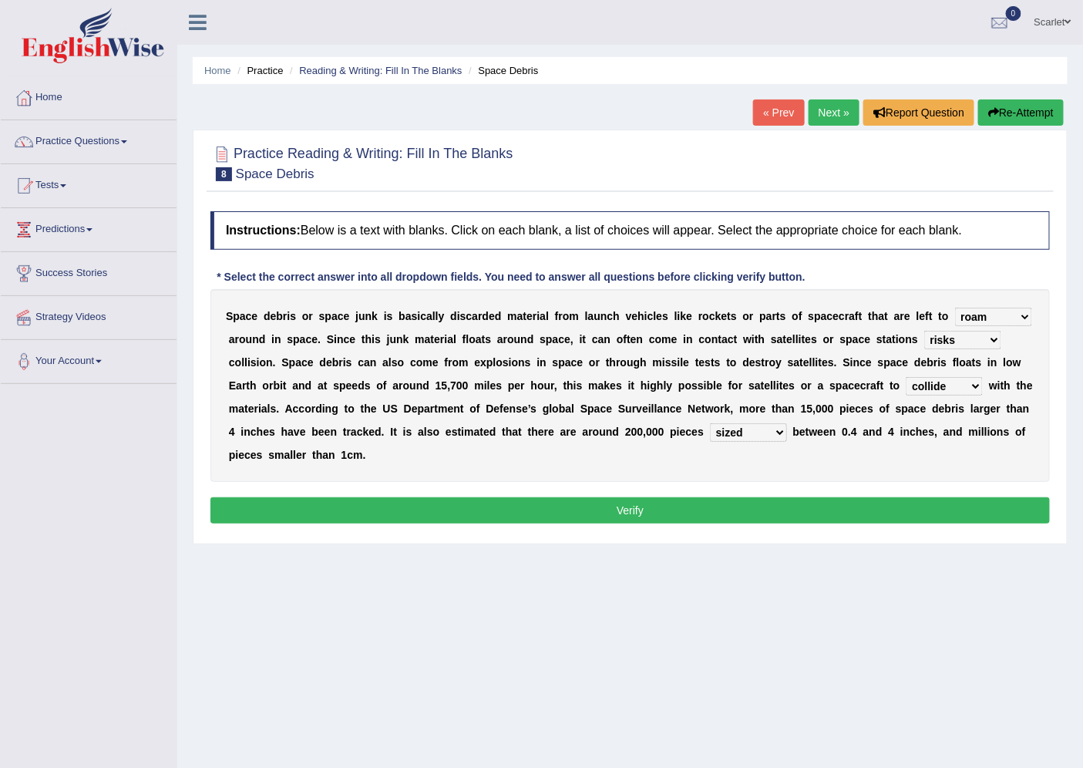
click at [747, 433] on select "sized sizing size sizes" at bounding box center [748, 432] width 77 height 18
click at [638, 472] on div "S p a c e d e b r i s o r s p a c e j u n k i s b a s i c a l l y d i s c a r d…" at bounding box center [629, 385] width 839 height 193
click at [744, 429] on select "sized sizing size sizes" at bounding box center [748, 432] width 77 height 18
click at [710, 423] on select "sized sizing size sizes" at bounding box center [748, 432] width 77 height 18
click at [777, 430] on select "sized sizing size sizes" at bounding box center [748, 432] width 77 height 18
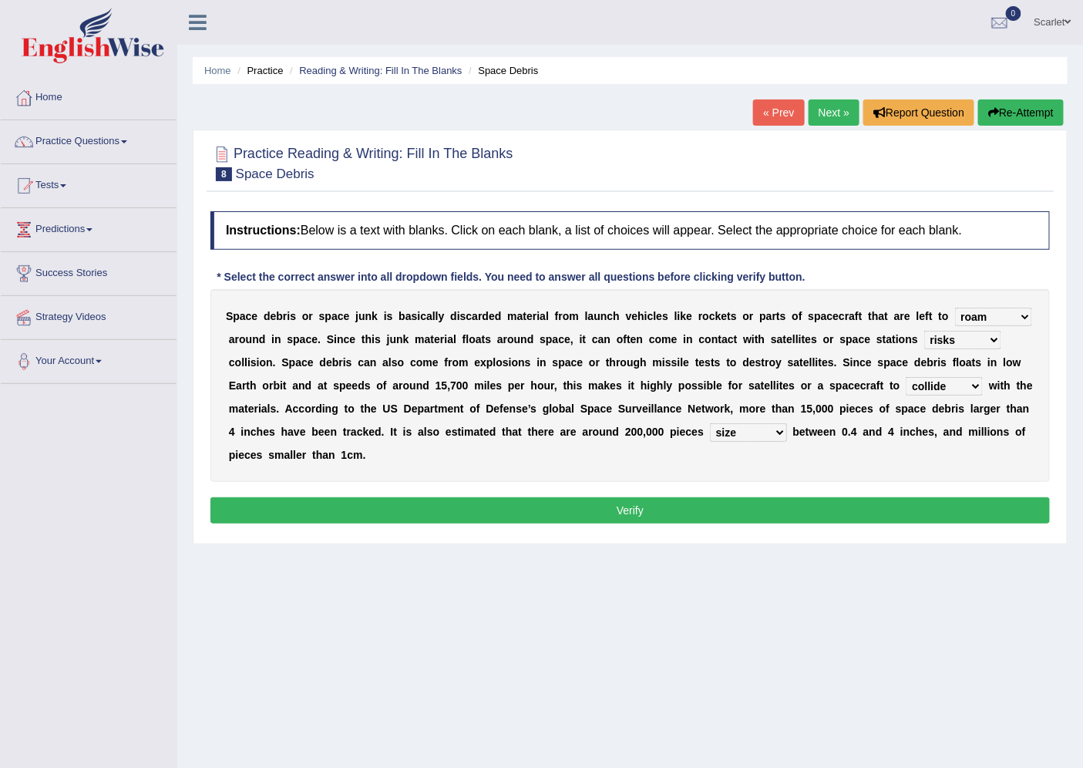
select select "sized"
click at [710, 423] on select "sized sizing size sizes" at bounding box center [748, 432] width 77 height 18
click at [649, 506] on button "Verify" at bounding box center [629, 510] width 839 height 26
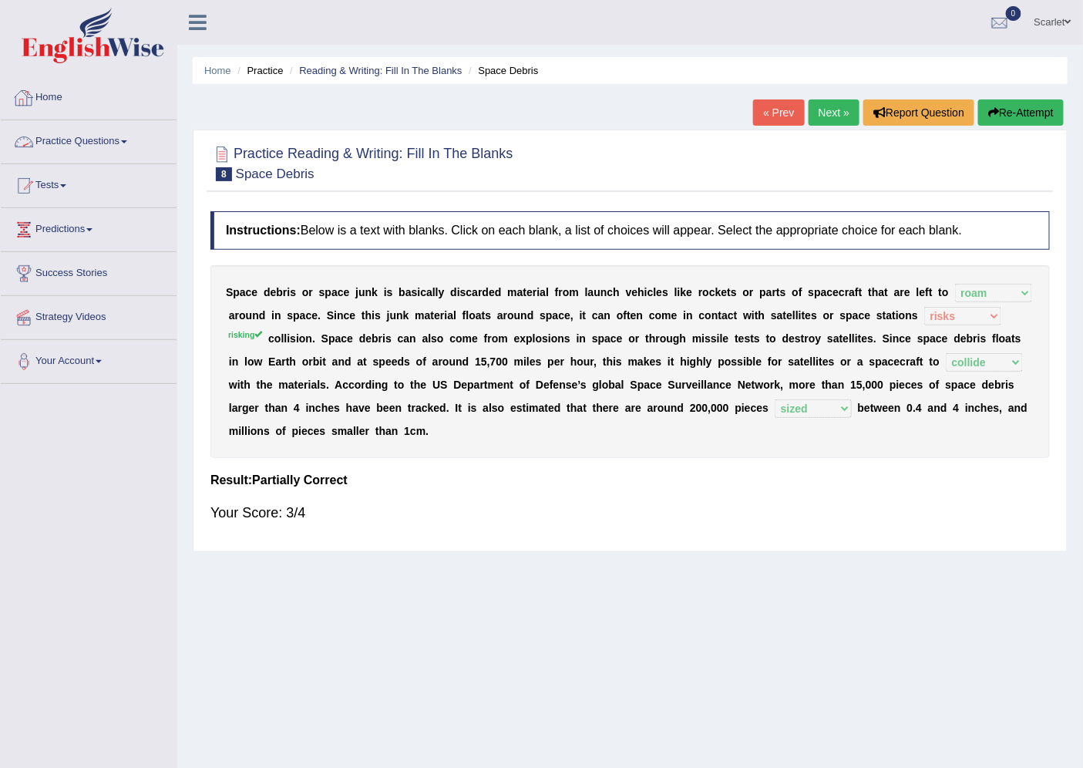
click at [49, 102] on link "Home" at bounding box center [89, 95] width 176 height 39
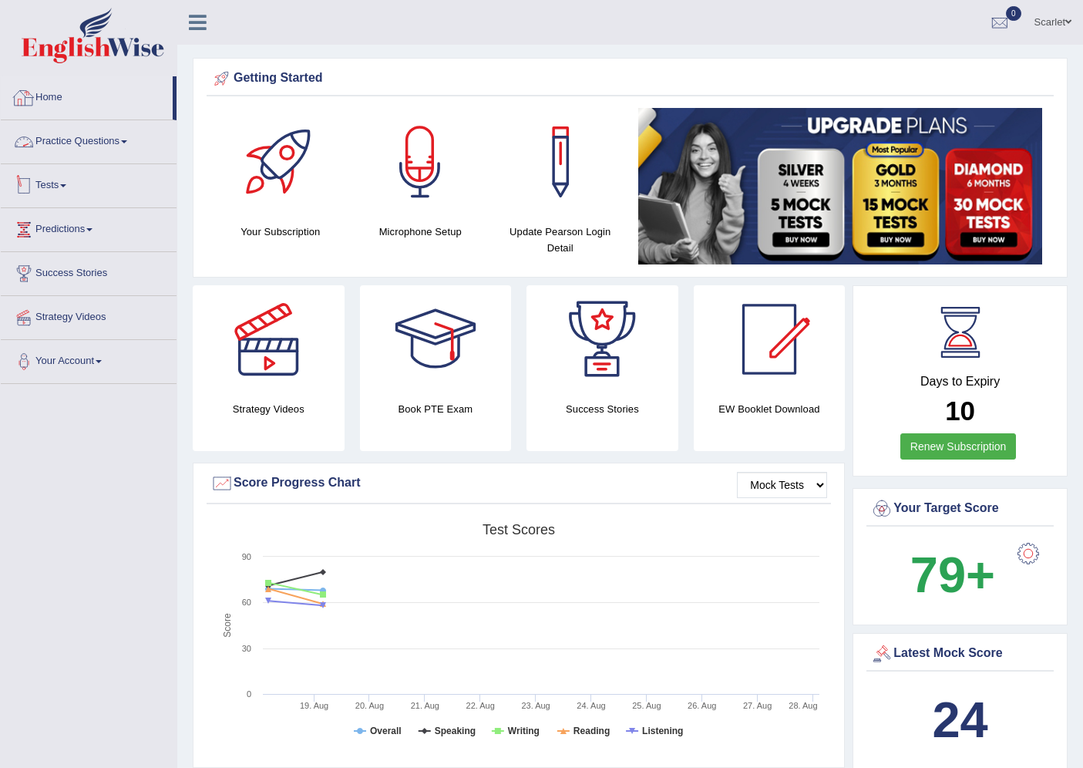
click at [31, 179] on div at bounding box center [23, 185] width 23 height 23
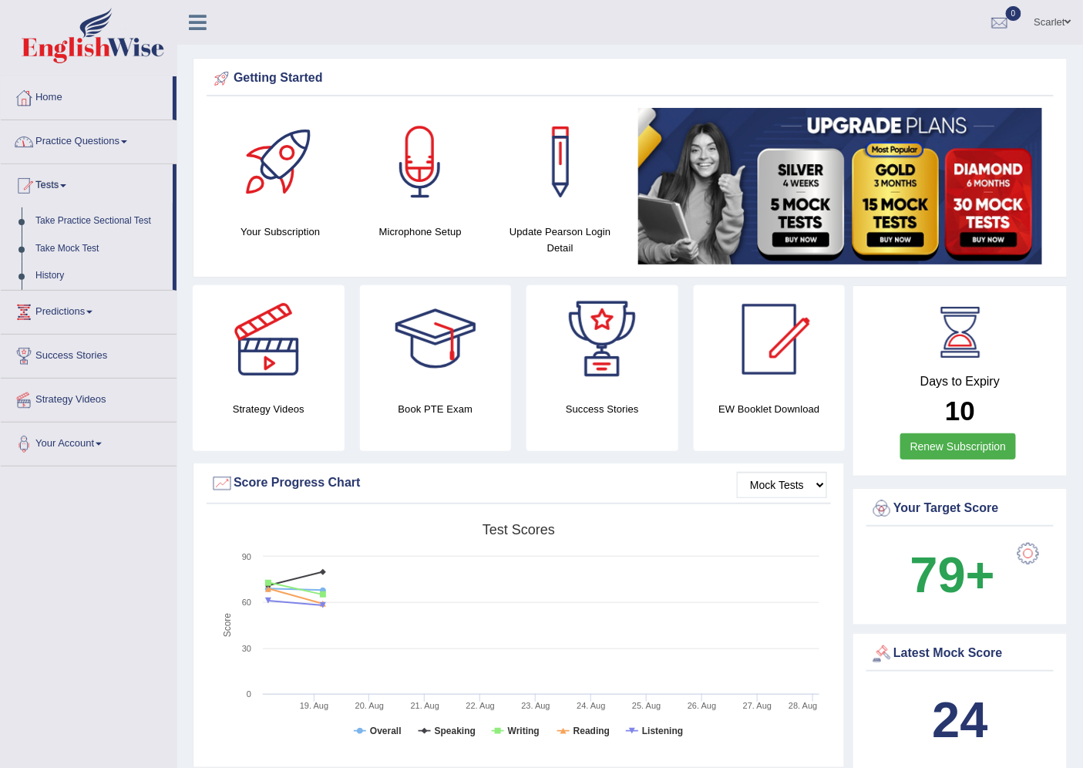
click at [92, 140] on link "Practice Questions" at bounding box center [89, 139] width 176 height 39
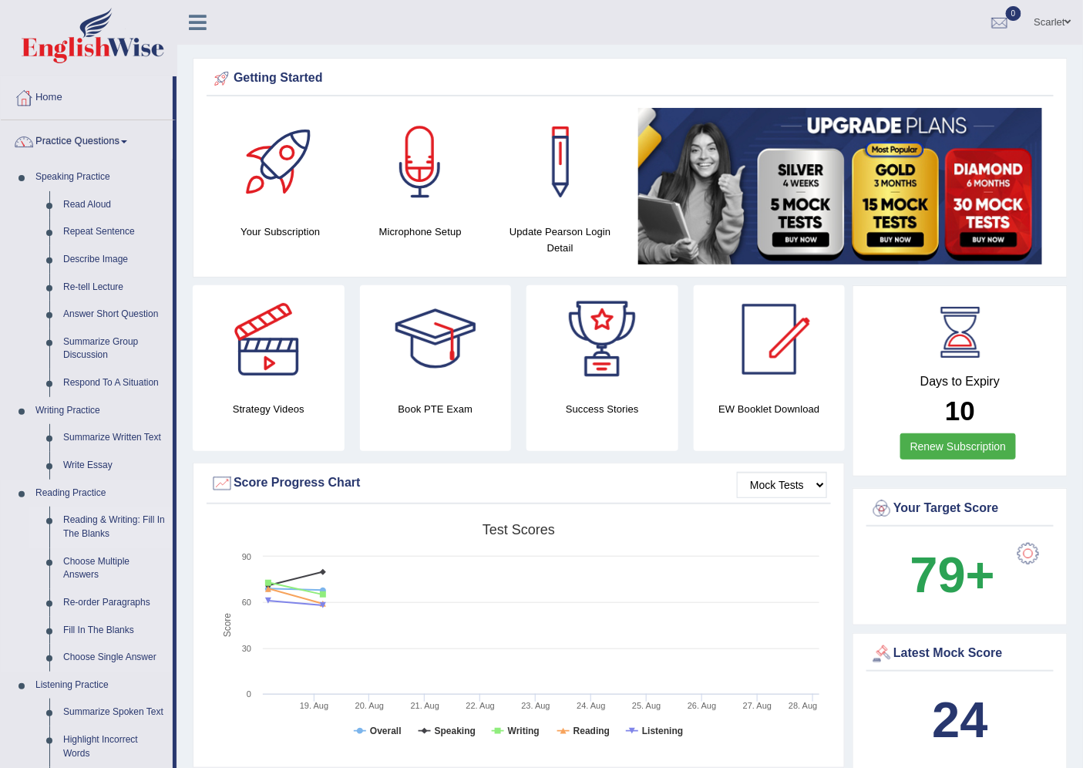
click at [108, 511] on link "Reading & Writing: Fill In The Blanks" at bounding box center [114, 526] width 116 height 41
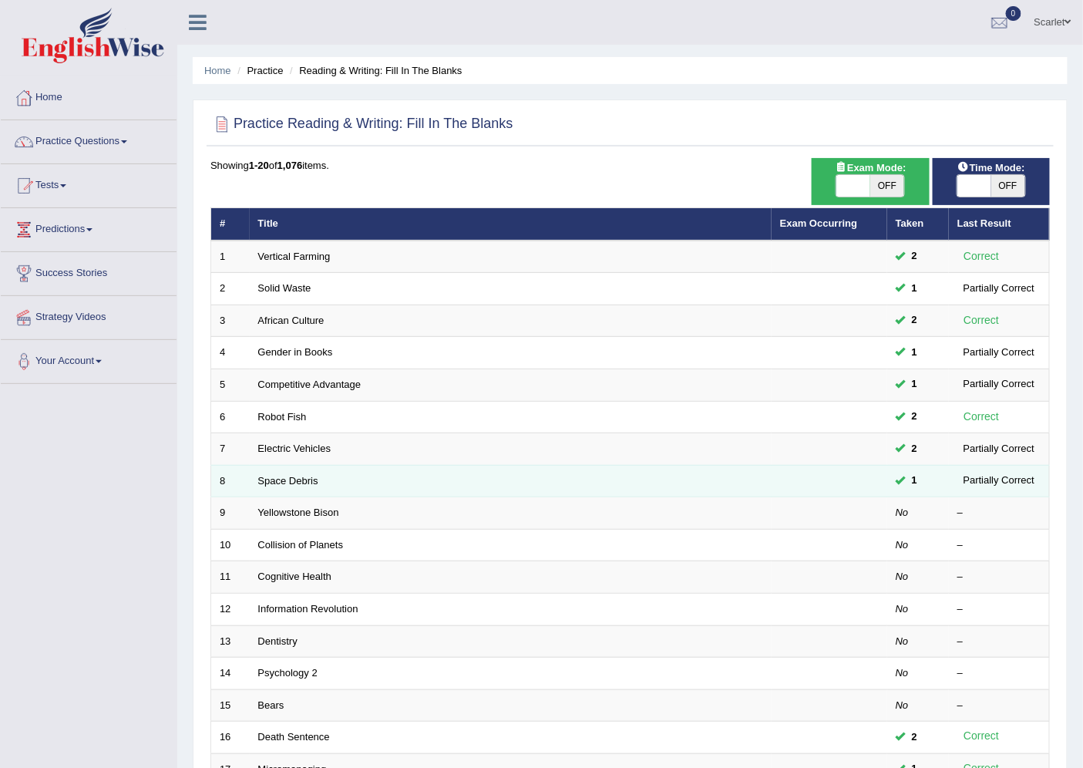
click at [306, 486] on td "Space Debris" at bounding box center [511, 481] width 522 height 32
click at [287, 476] on link "Space Debris" at bounding box center [288, 481] width 60 height 12
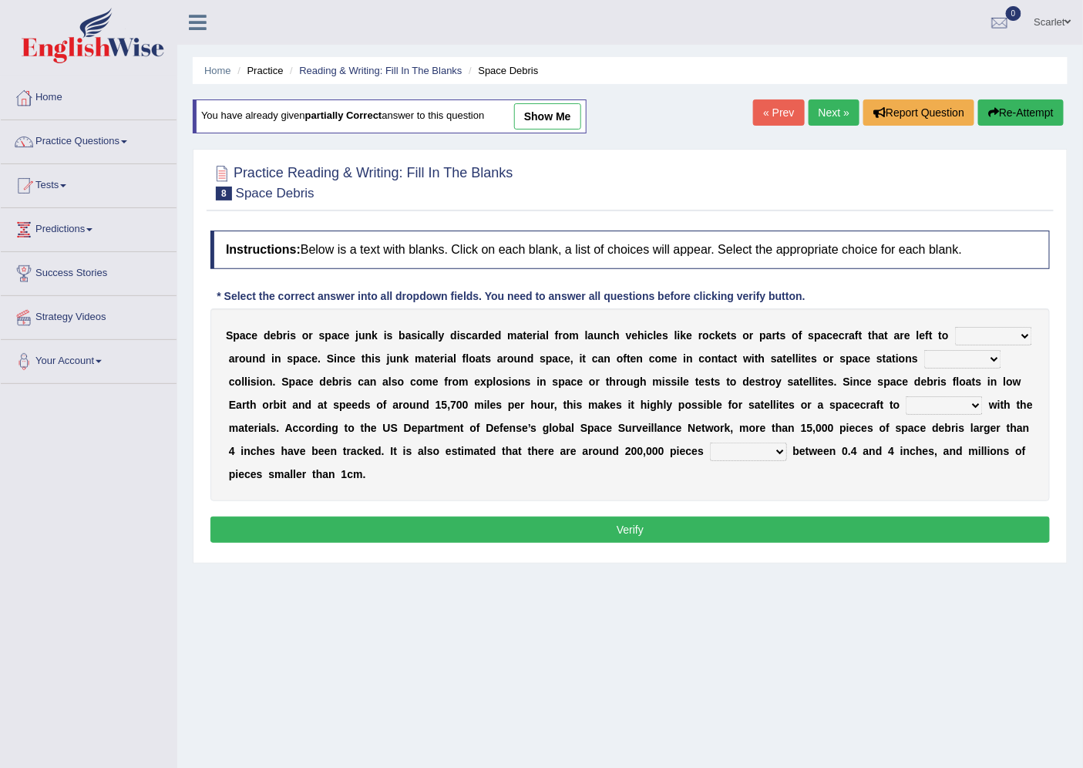
click at [561, 119] on link "show me" at bounding box center [547, 116] width 67 height 26
select select "roam"
select select "risks"
select select "collide"
select select "sized"
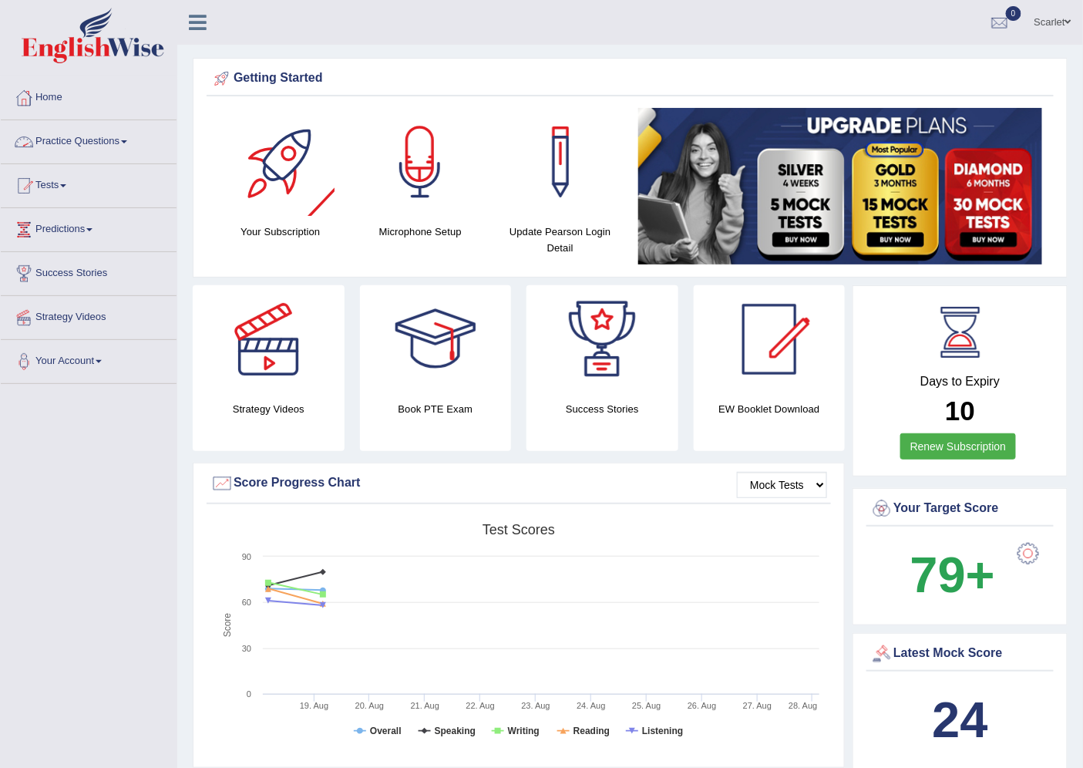
click at [103, 143] on link "Practice Questions" at bounding box center [89, 139] width 176 height 39
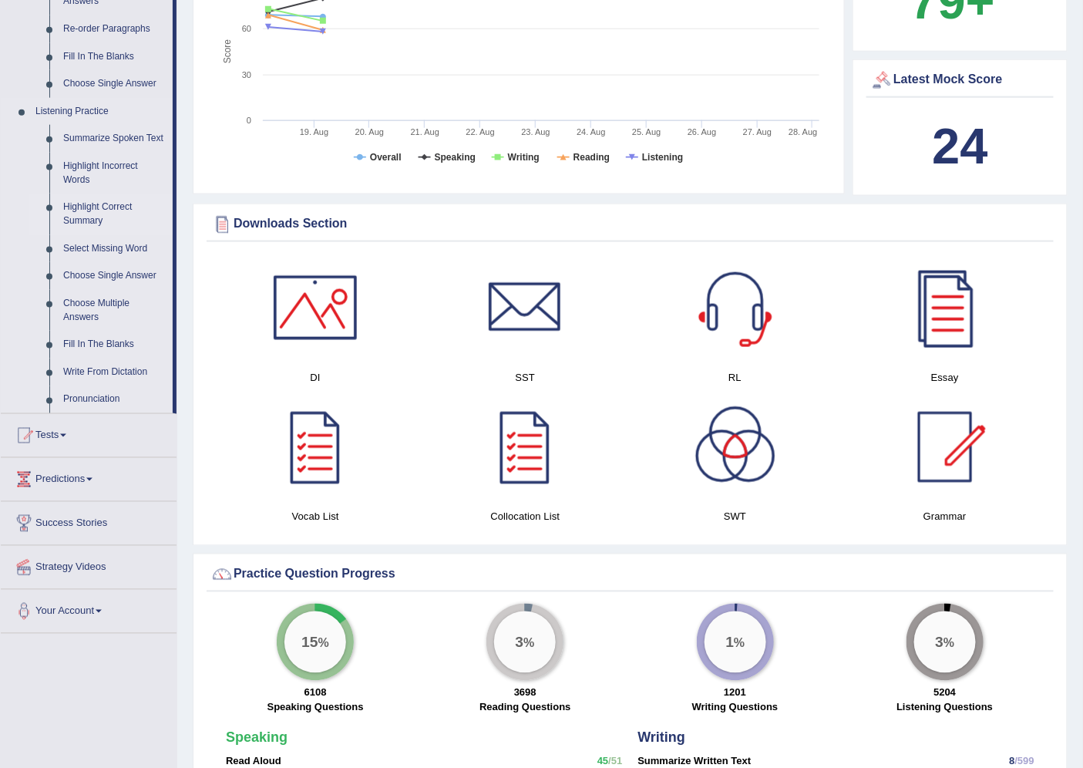
scroll to position [599, 0]
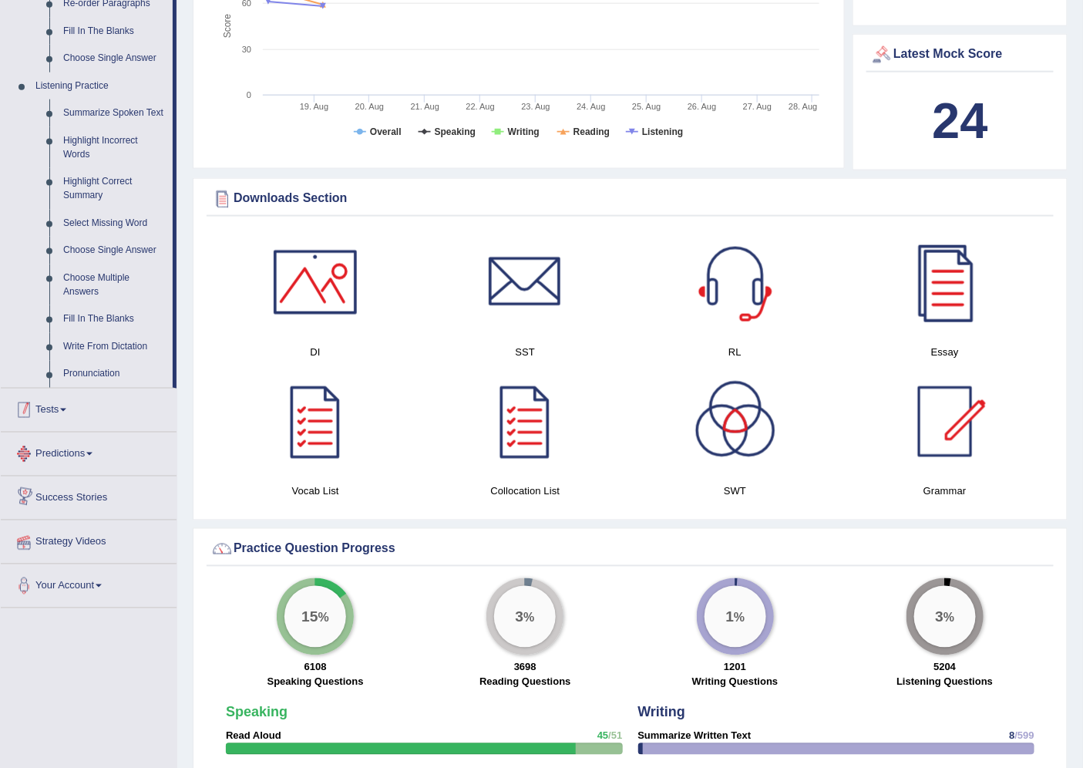
click at [59, 398] on link "Tests" at bounding box center [89, 407] width 176 height 39
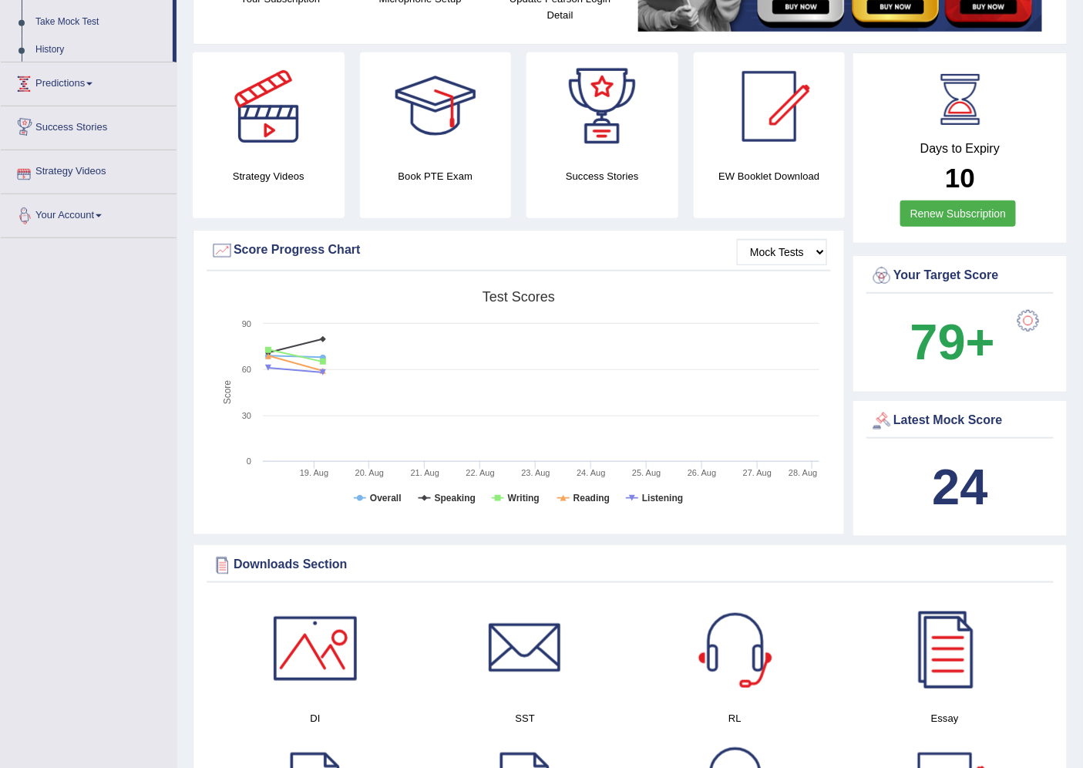
scroll to position [167, 0]
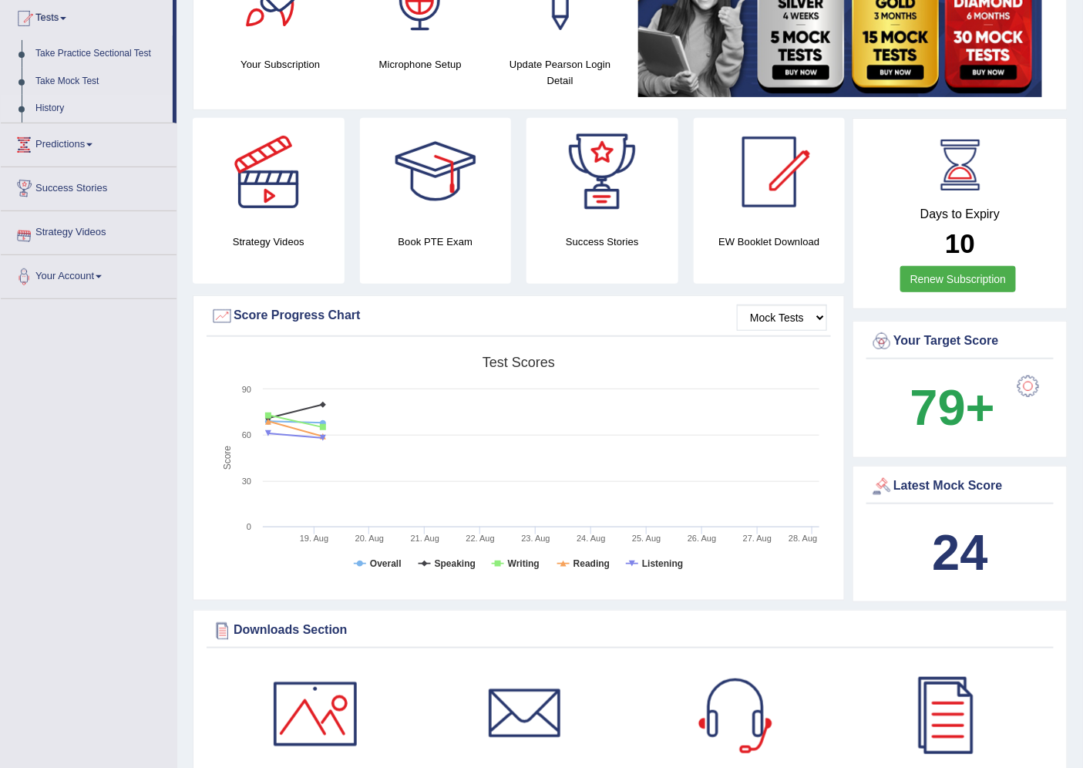
click at [55, 108] on link "History" at bounding box center [101, 109] width 144 height 28
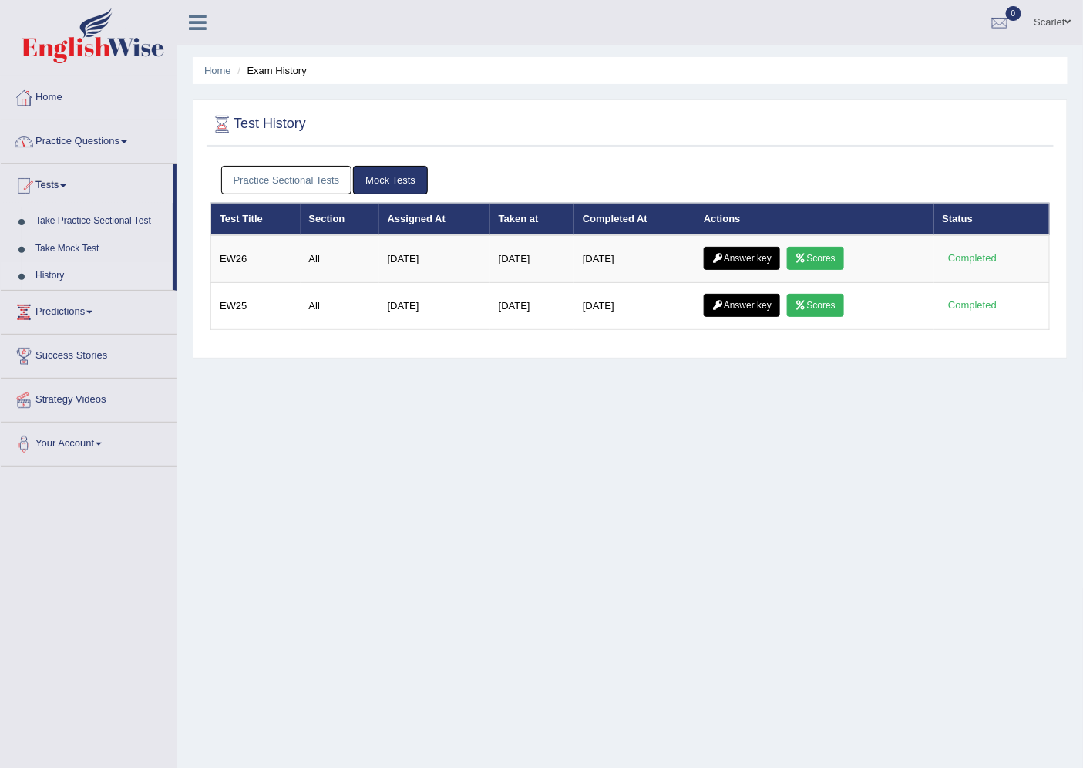
click at [294, 170] on link "Practice Sectional Tests" at bounding box center [286, 180] width 131 height 29
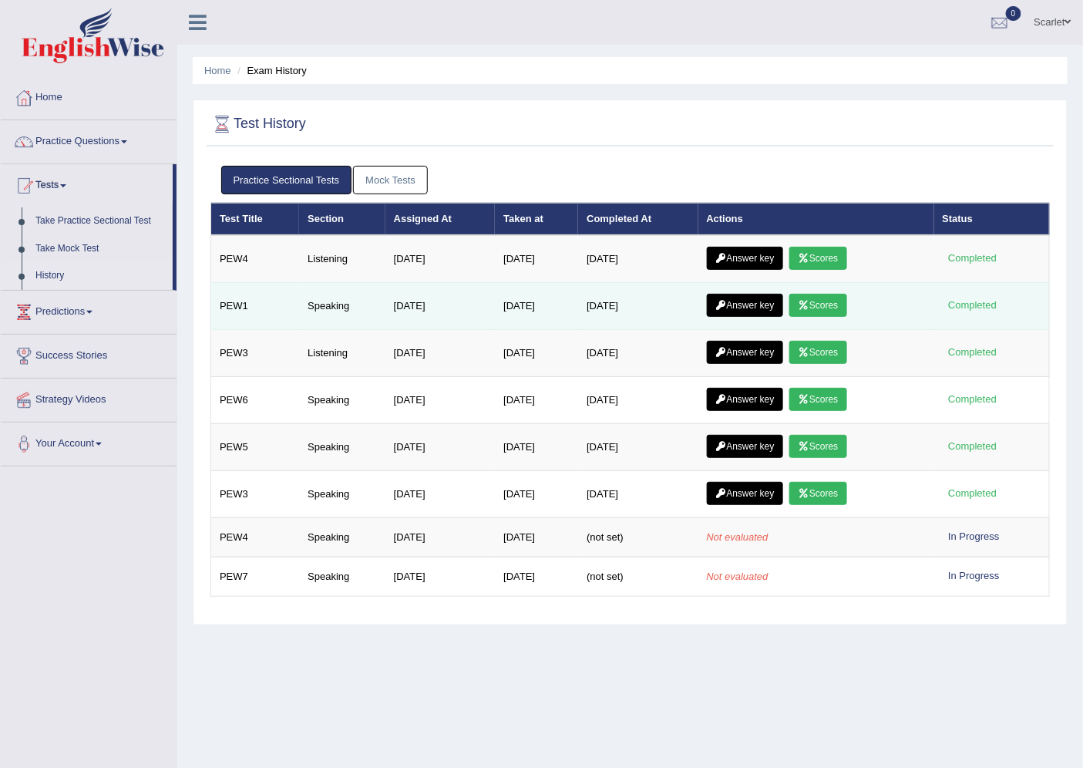
click at [825, 306] on link "Scores" at bounding box center [817, 305] width 57 height 23
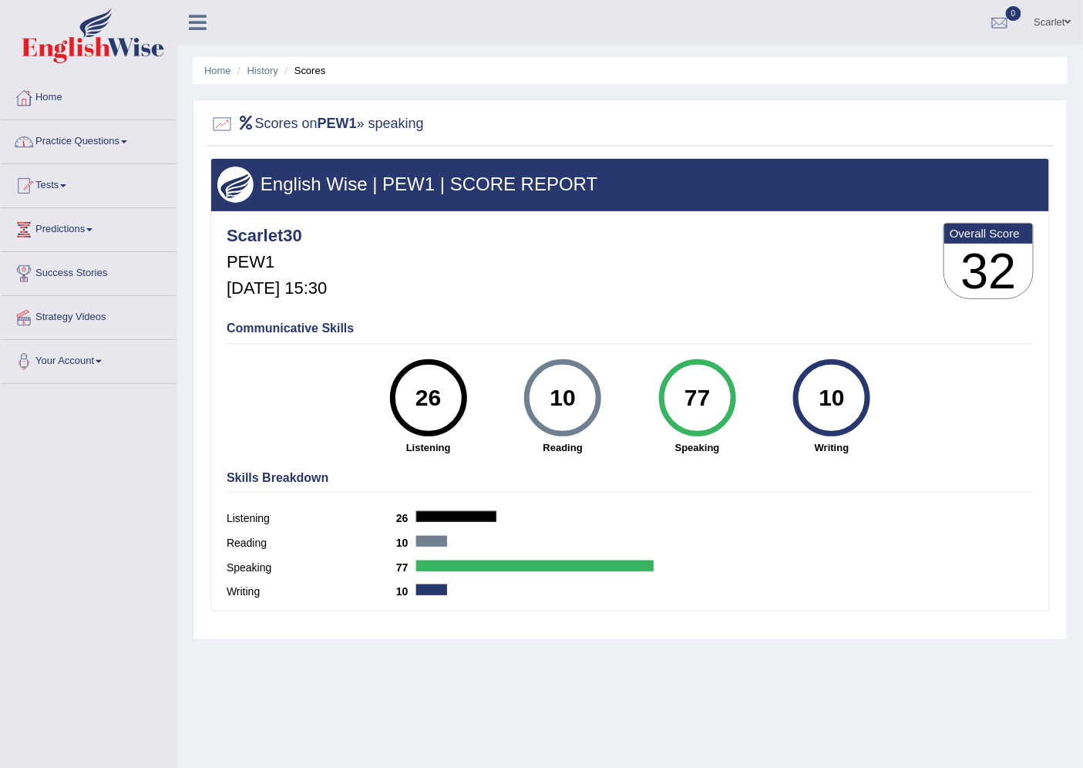
click at [55, 135] on link "Practice Questions" at bounding box center [89, 139] width 176 height 39
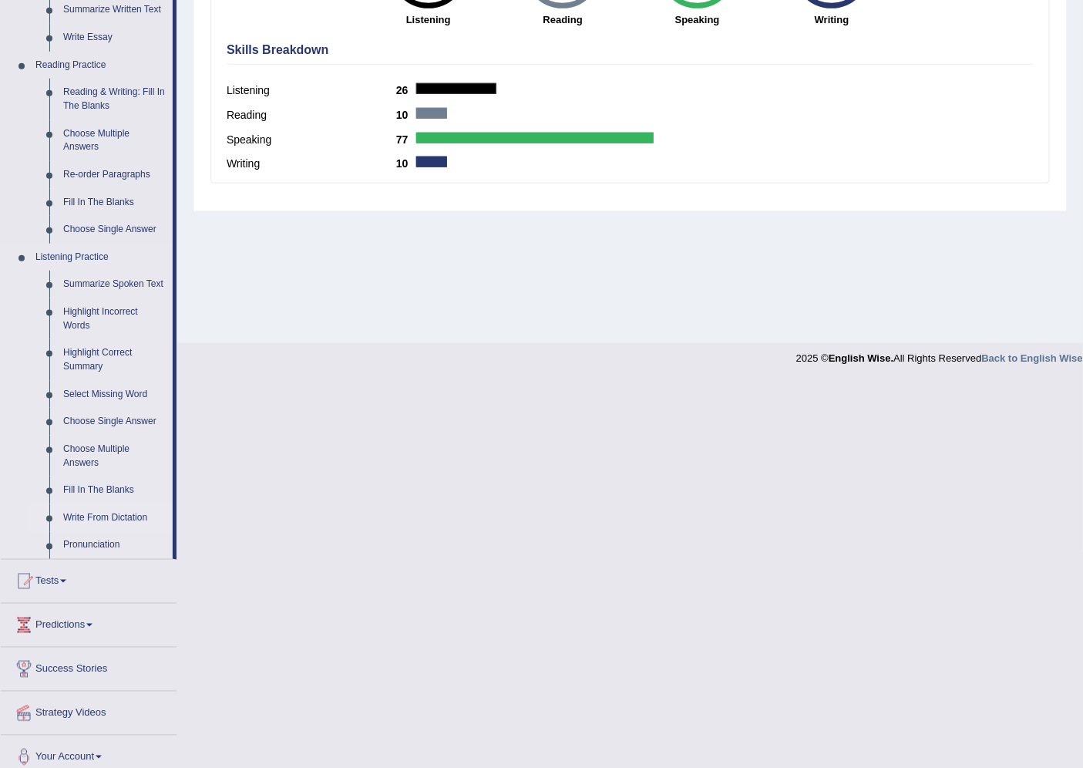
scroll to position [440, 0]
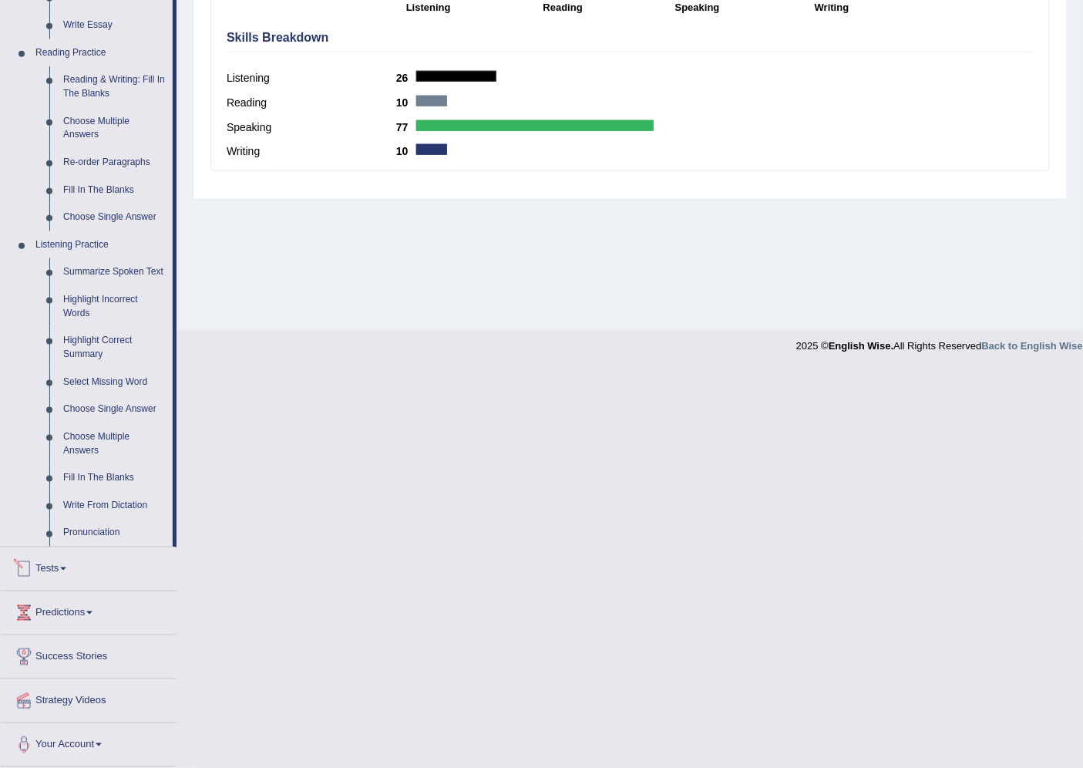
click at [62, 567] on link "Tests" at bounding box center [89, 566] width 176 height 39
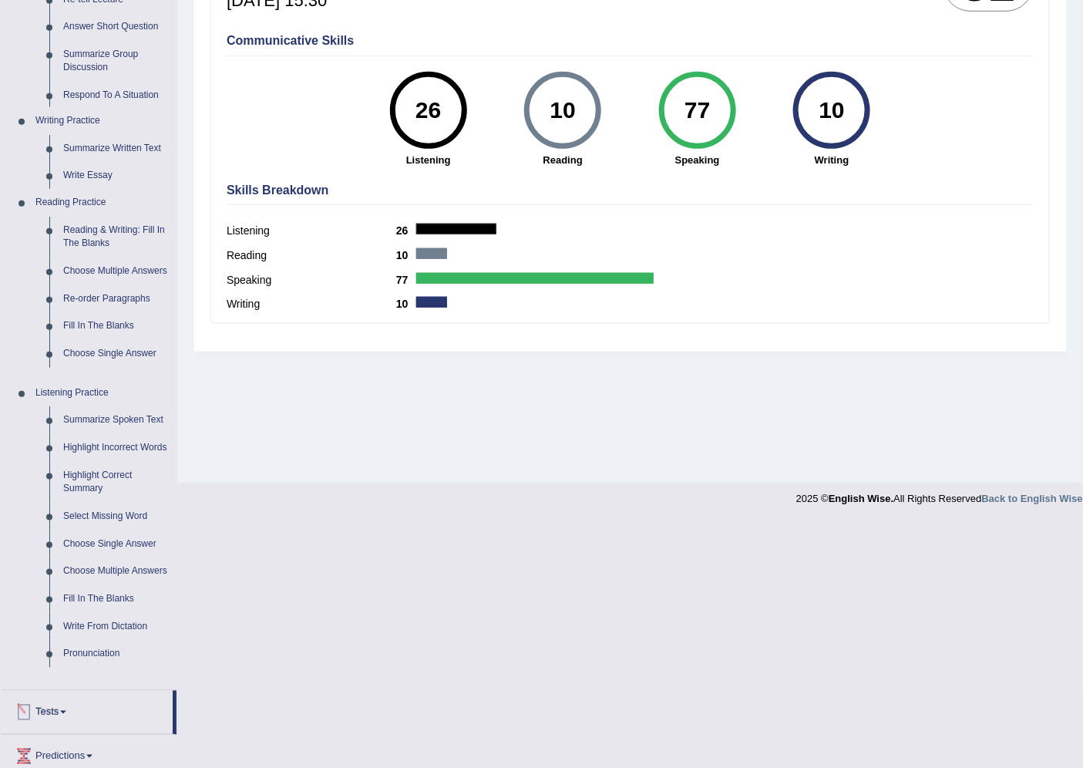
scroll to position [41, 0]
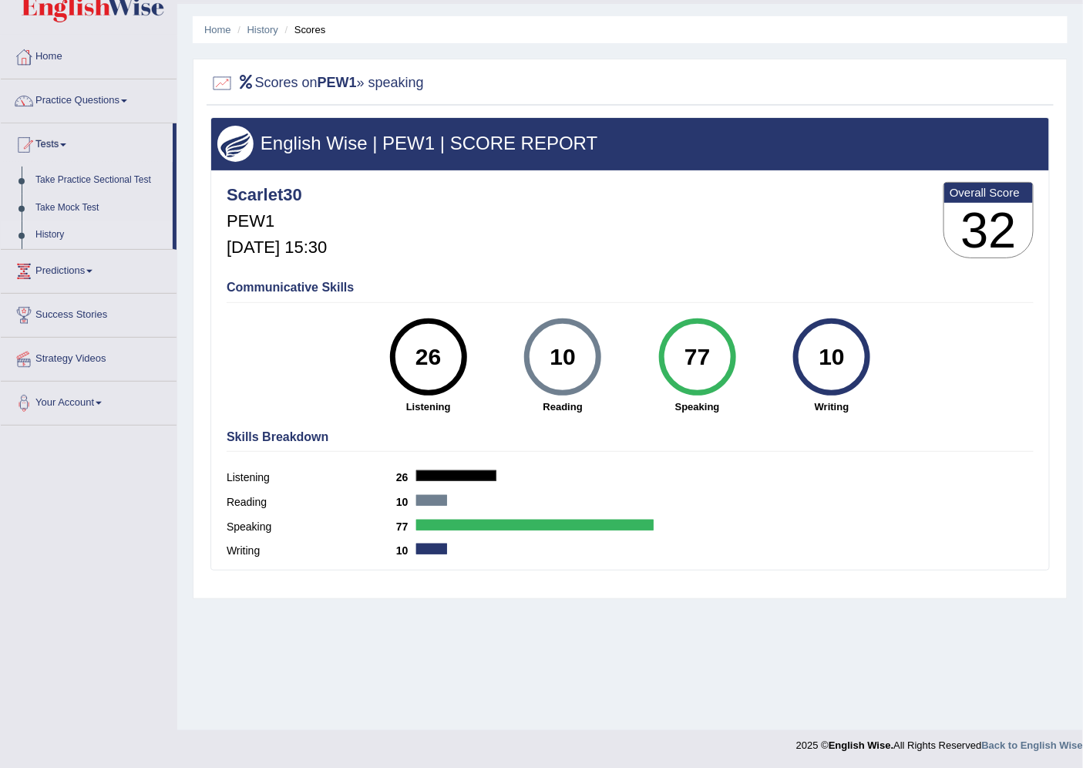
click at [50, 229] on link "History" at bounding box center [101, 235] width 144 height 28
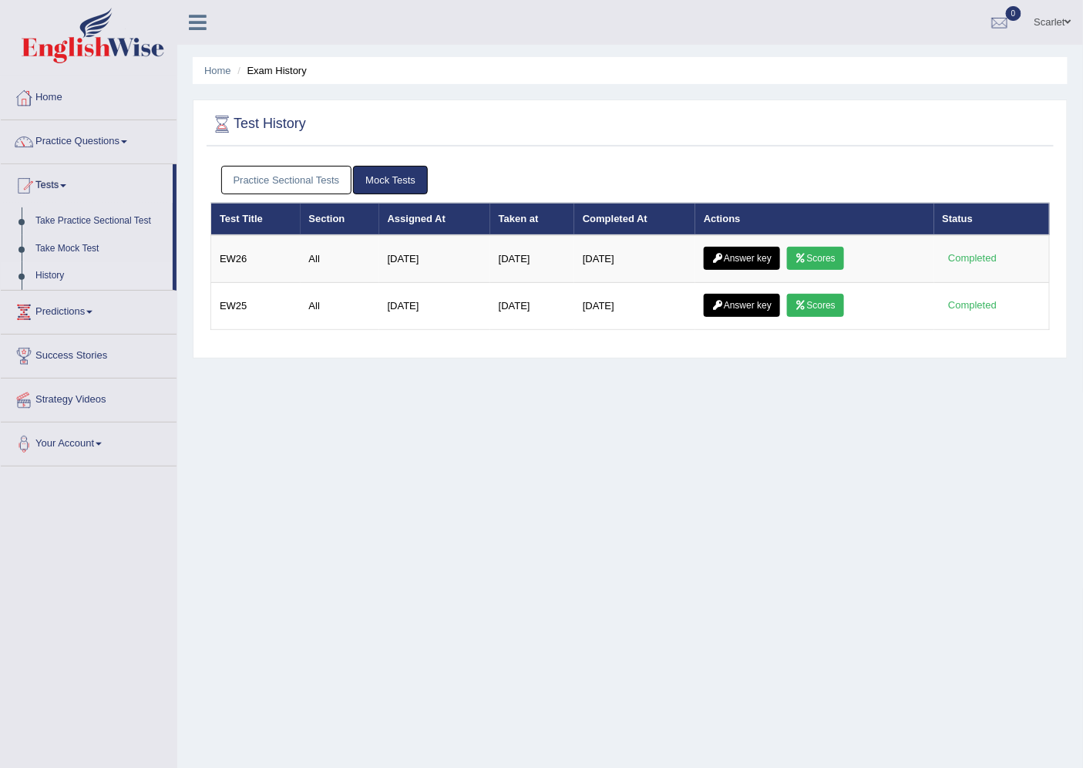
click at [301, 170] on link "Practice Sectional Tests" at bounding box center [286, 180] width 131 height 29
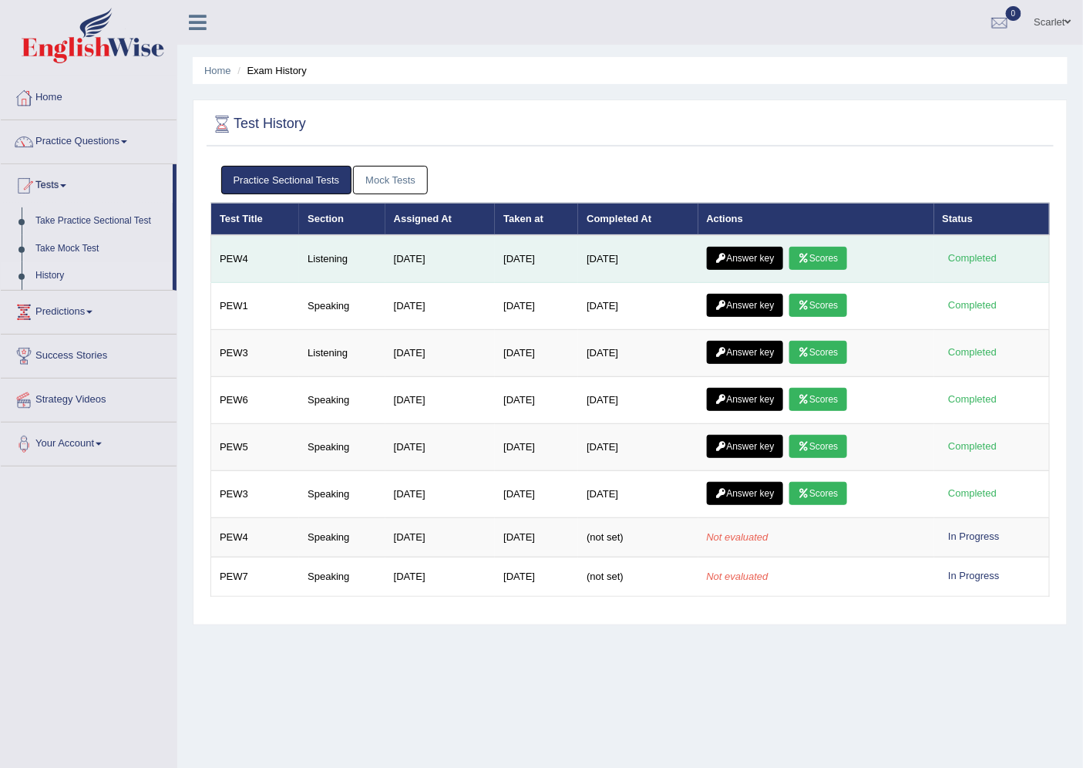
click at [751, 263] on link "Answer key" at bounding box center [745, 258] width 76 height 23
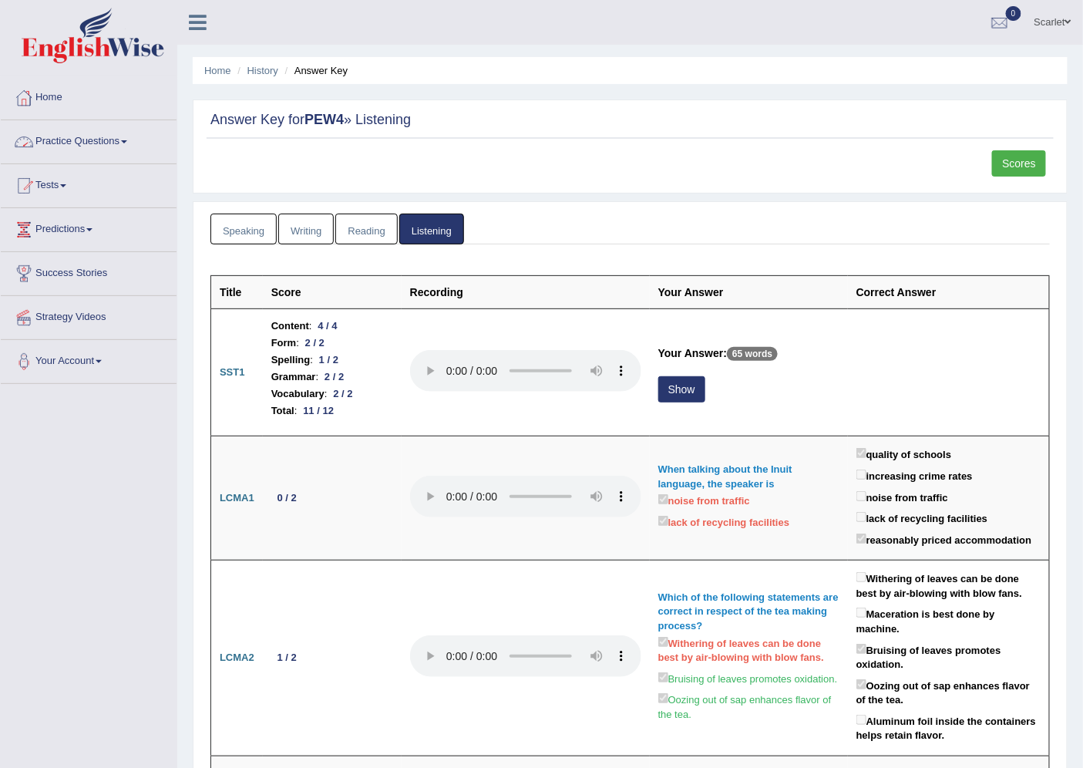
click at [121, 140] on link "Practice Questions" at bounding box center [89, 139] width 176 height 39
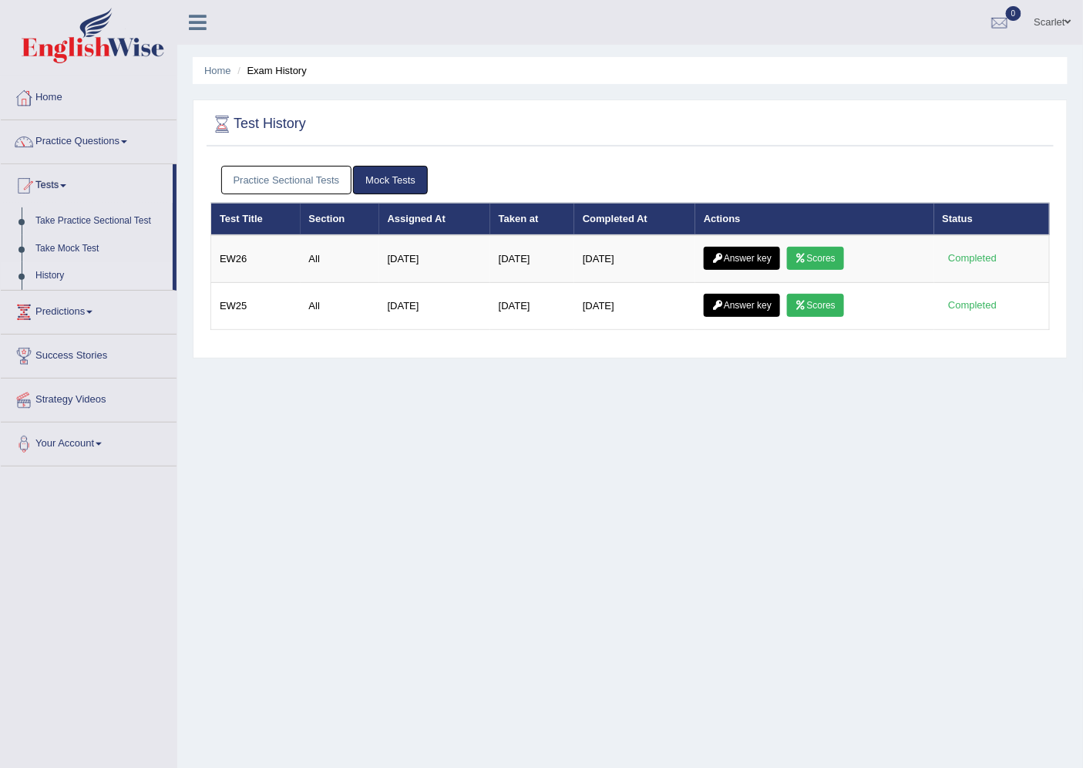
click at [284, 173] on link "Practice Sectional Tests" at bounding box center [286, 180] width 131 height 29
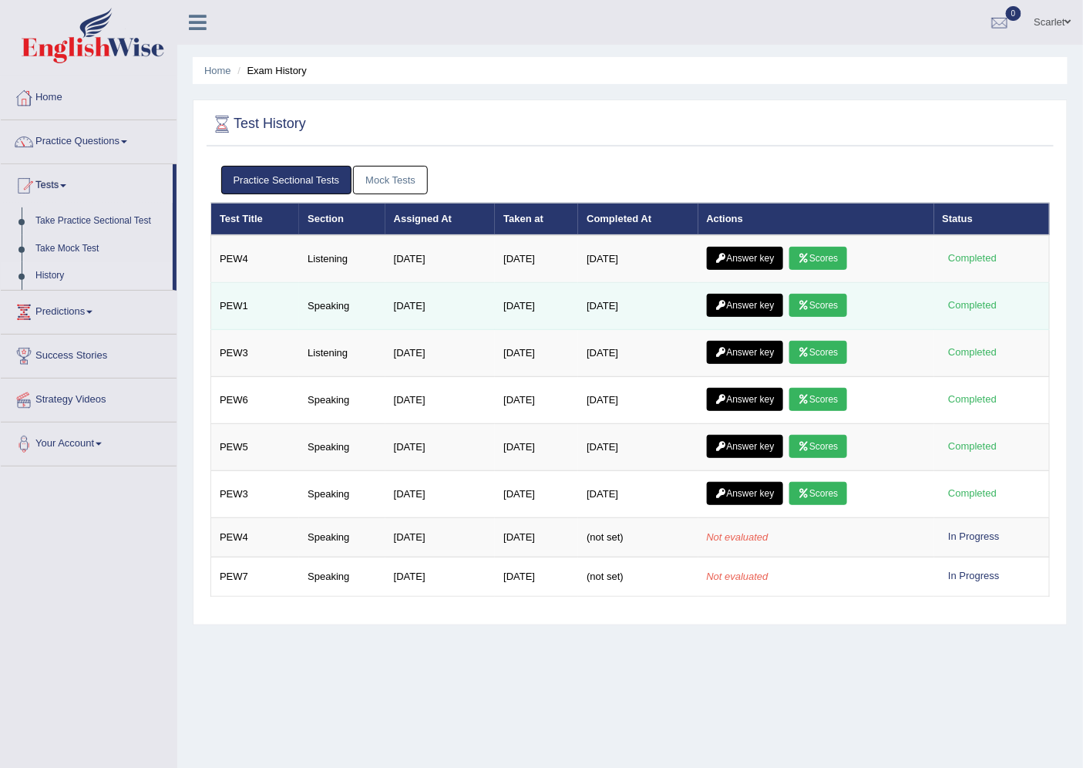
click at [746, 305] on link "Answer key" at bounding box center [745, 305] width 76 height 23
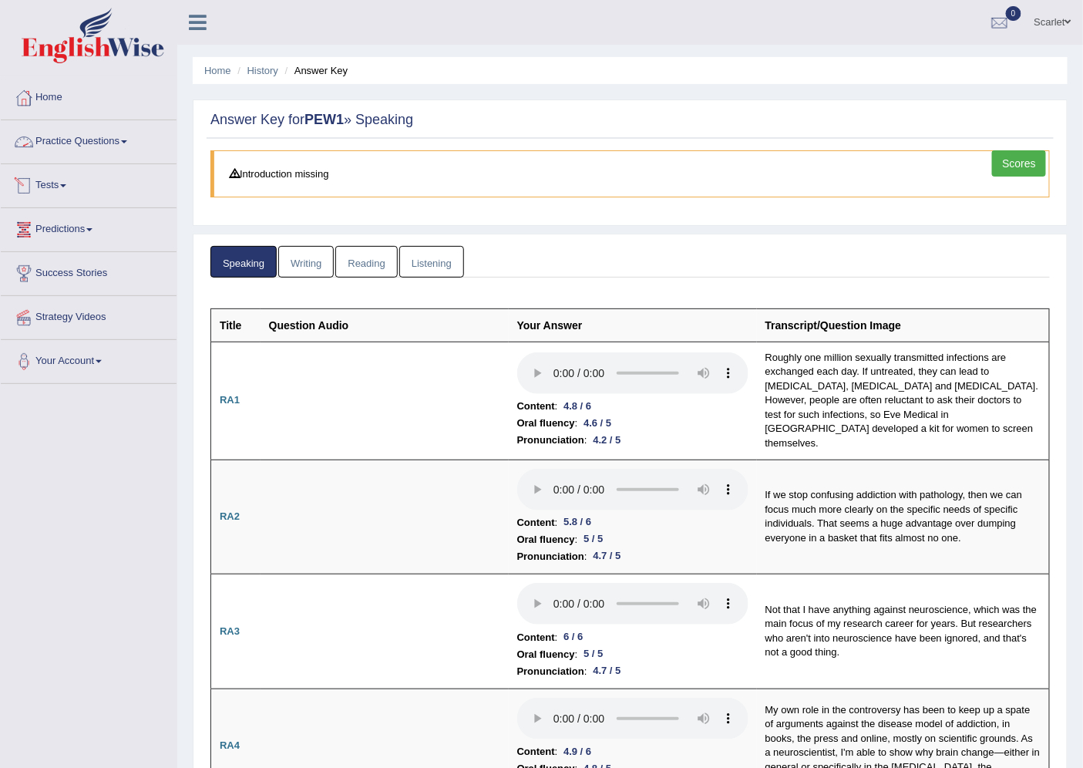
click at [81, 143] on link "Practice Questions" at bounding box center [89, 139] width 176 height 39
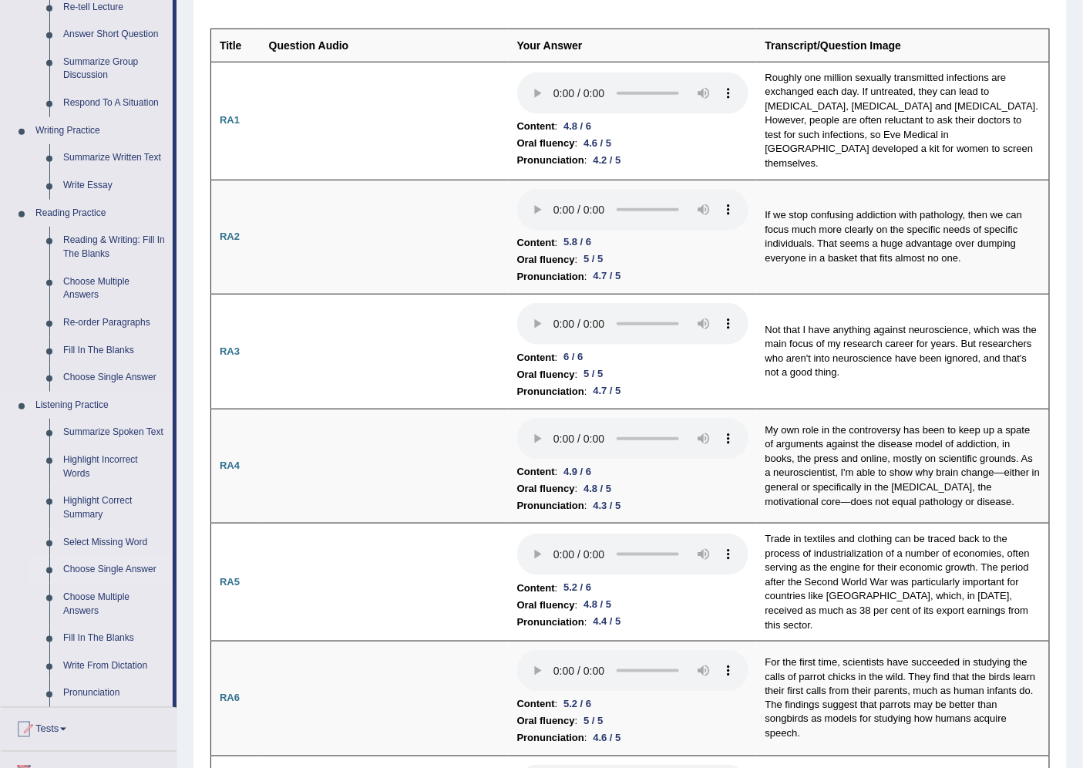
scroll to position [342, 0]
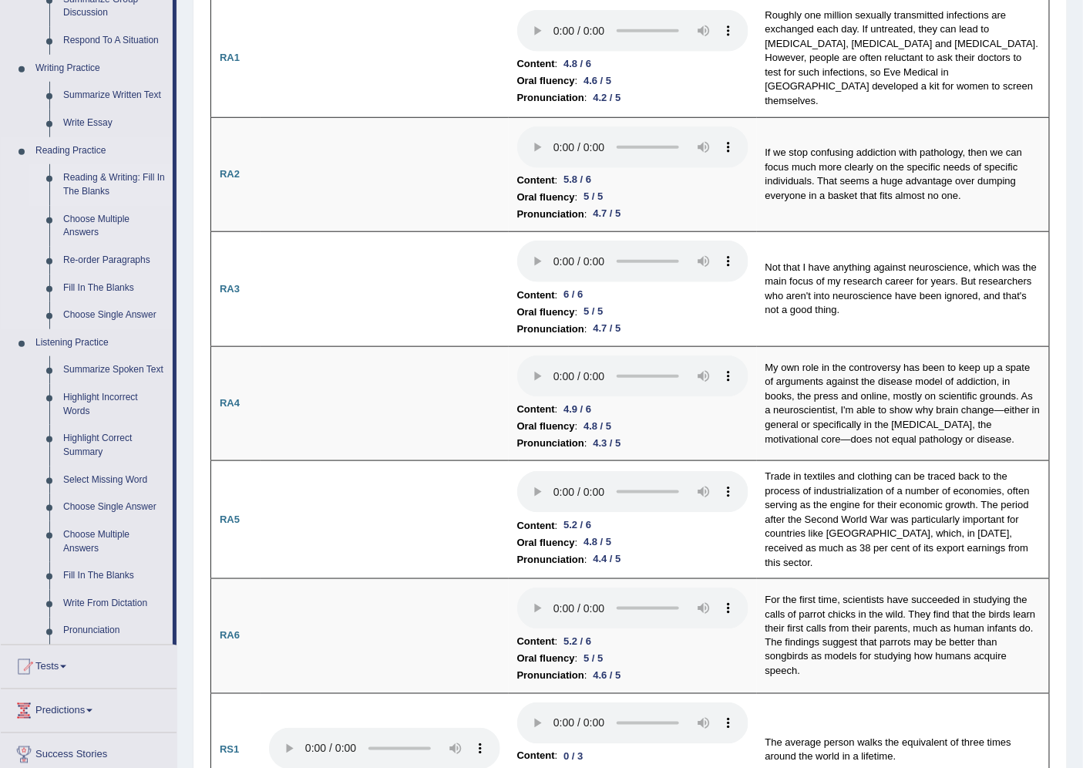
click at [117, 180] on link "Reading & Writing: Fill In The Blanks" at bounding box center [114, 184] width 116 height 41
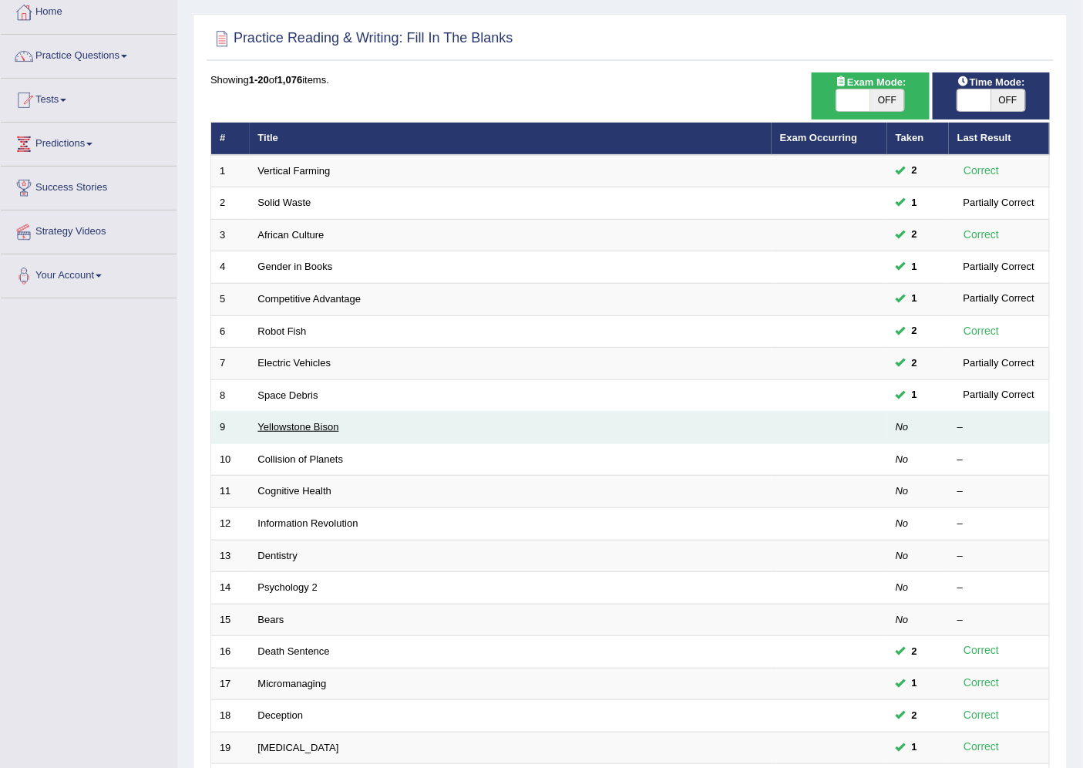
click at [277, 425] on link "Yellowstone Bison" at bounding box center [298, 427] width 81 height 12
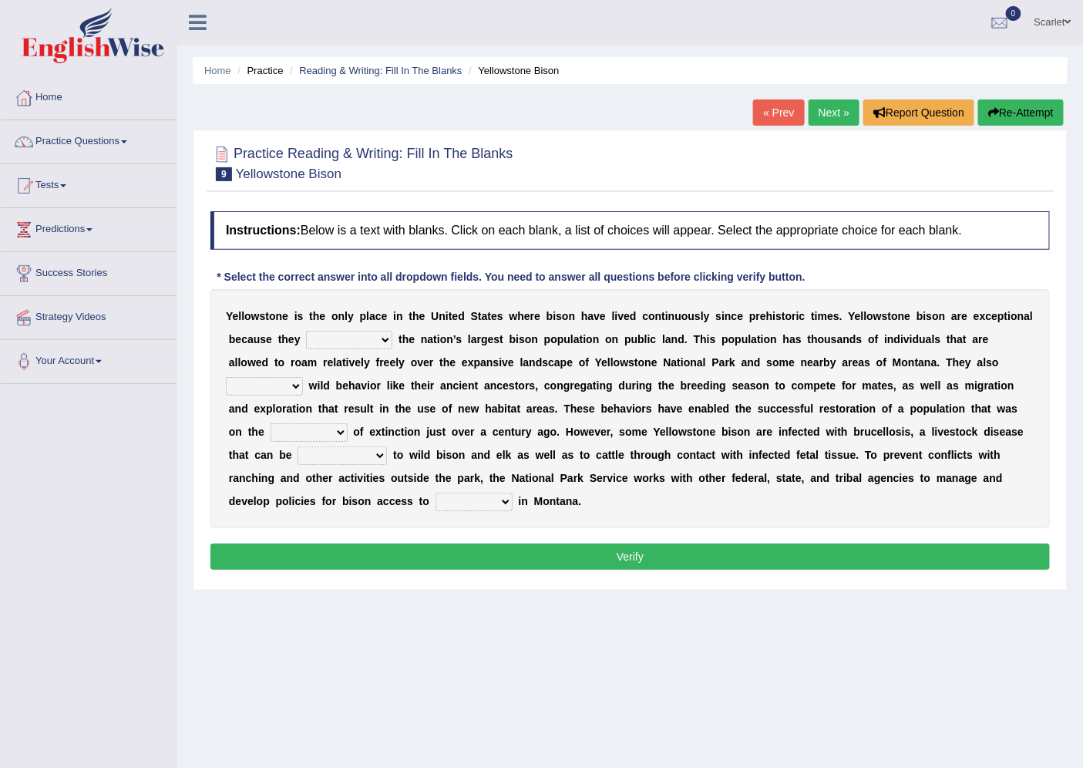
click at [373, 341] on select "congregate comprise consist compromise" at bounding box center [349, 340] width 86 height 18
select select "comprise"
click at [306, 331] on select "congregate comprise consist compromise" at bounding box center [349, 340] width 86 height 18
click at [287, 384] on select "exhibit disregard resist encourage" at bounding box center [264, 386] width 77 height 18
select select "exhibit"
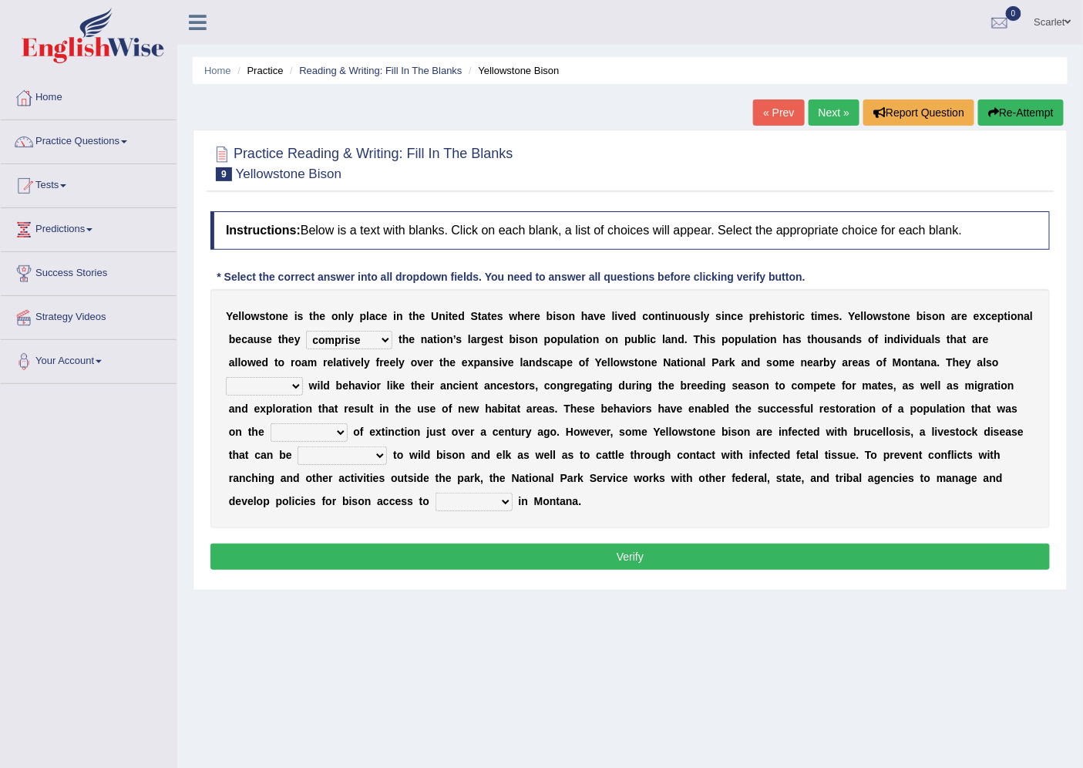
click at [226, 377] on select "exhibit disregard resist encourage" at bounding box center [264, 386] width 77 height 18
click at [331, 425] on select "brine brink danger brindle" at bounding box center [308, 432] width 77 height 18
click at [700, 422] on div "Y e l l o w s t o n e i s t h e o n l y p l a c e i n t h e U n i t e d S t a t…" at bounding box center [629, 408] width 839 height 239
click at [332, 427] on select "brine brink danger brindle" at bounding box center [308, 432] width 77 height 18
select select "danger"
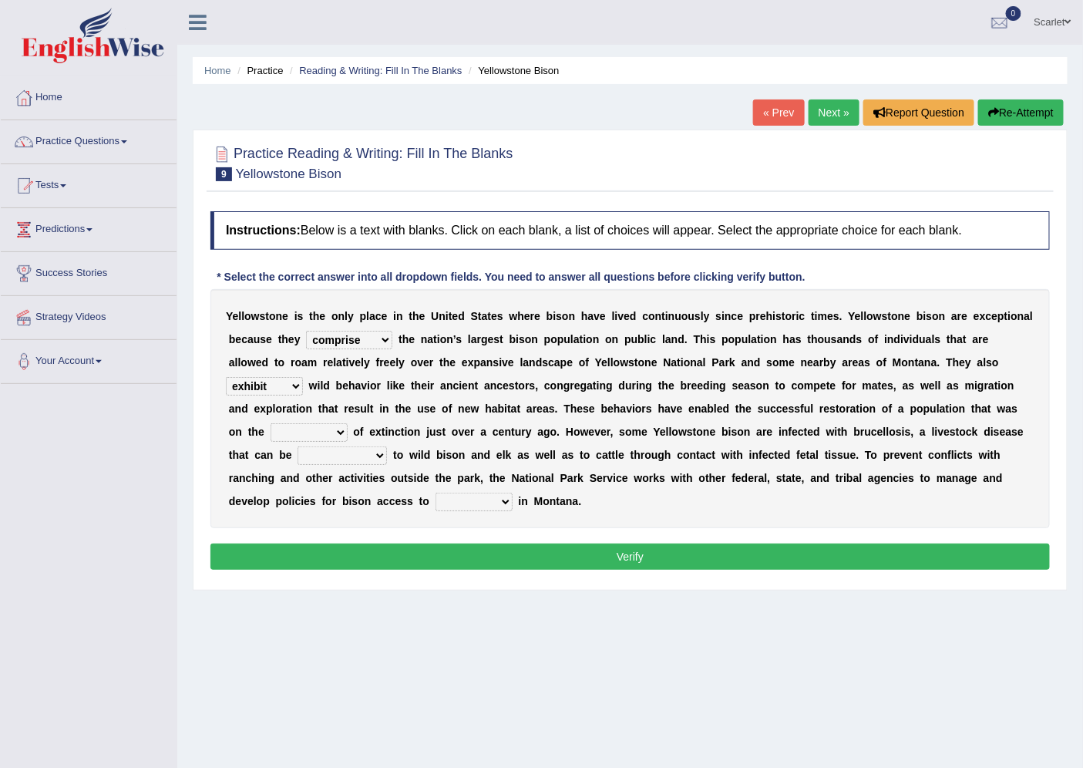
click at [270, 423] on select "brine brink danger brindle" at bounding box center [308, 432] width 77 height 18
click at [327, 426] on select "brine brink danger brindle" at bounding box center [308, 432] width 77 height 18
click at [517, 464] on div "Y e l l o w s t o n e i s t h e o n l y p l a c e i n t h e U n i t e d S t a t…" at bounding box center [629, 408] width 839 height 239
click at [345, 455] on select "transplanted transported transgressed transmitted" at bounding box center [341, 455] width 89 height 18
select select "transmitted"
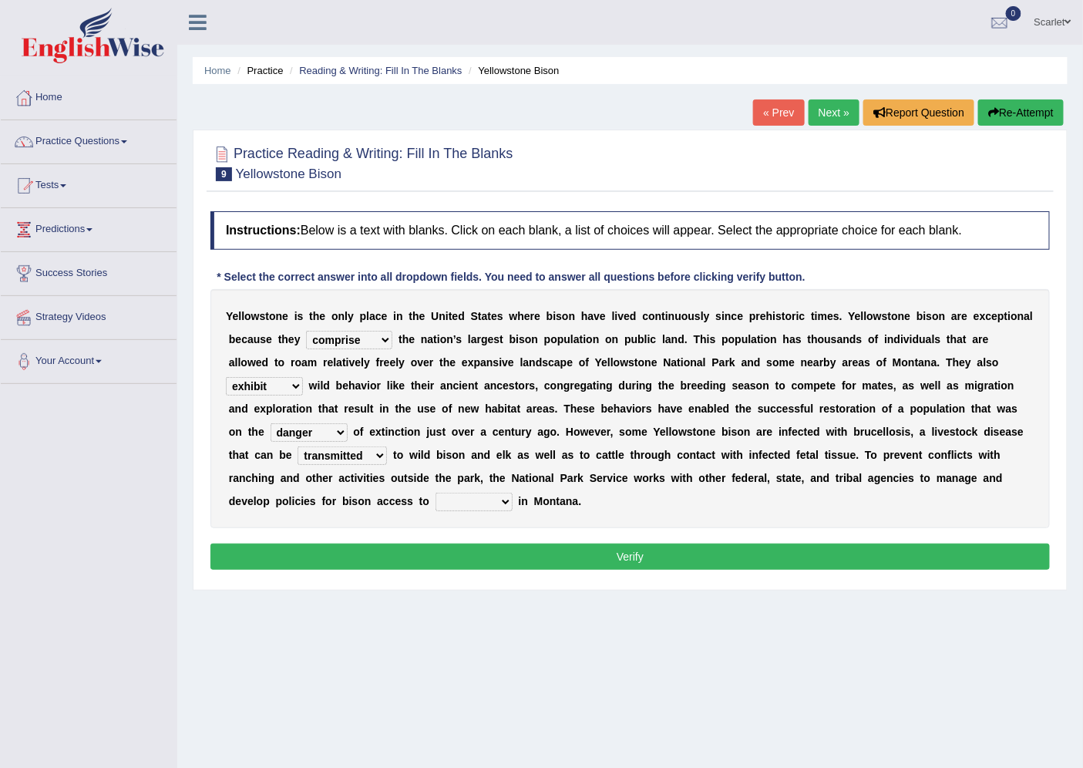
click at [297, 446] on select "transplanted transported transgressed transmitted" at bounding box center [341, 455] width 89 height 18
click at [482, 502] on select "habitat habitat habitant food" at bounding box center [473, 501] width 77 height 18
click at [661, 522] on div "Y e l l o w s t o n e i s t h e o n l y p l a c e i n t h e U n i t e d S t a t…" at bounding box center [629, 408] width 839 height 239
click at [479, 503] on select "habitat habitat habitant food" at bounding box center [473, 501] width 77 height 18
select select "habitat"
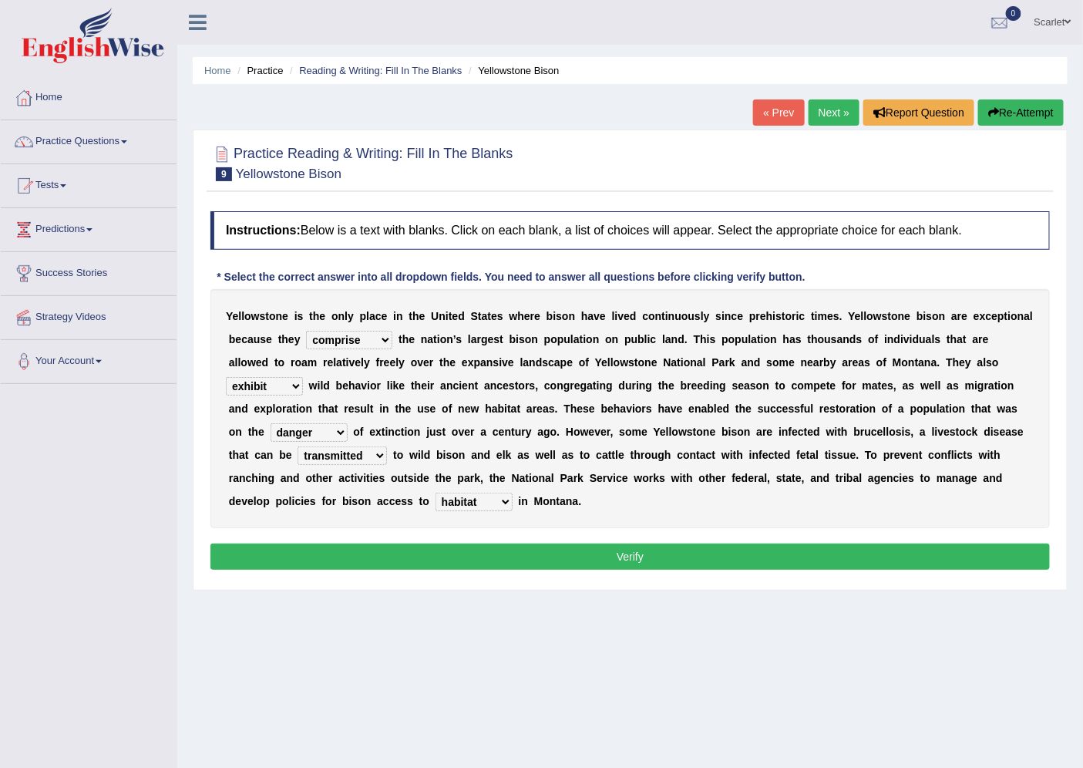
click at [435, 492] on select "habitat habitat habitant food" at bounding box center [473, 501] width 77 height 18
click at [486, 561] on button "Verify" at bounding box center [629, 556] width 839 height 26
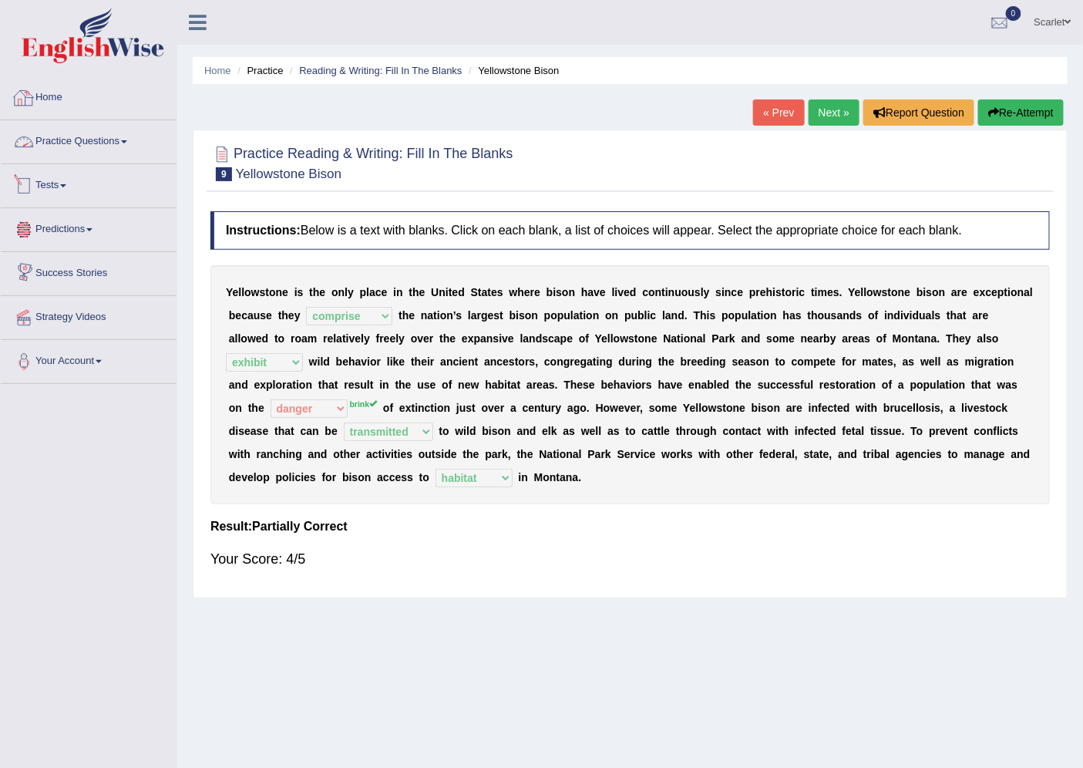
click at [52, 92] on link "Home" at bounding box center [89, 95] width 176 height 39
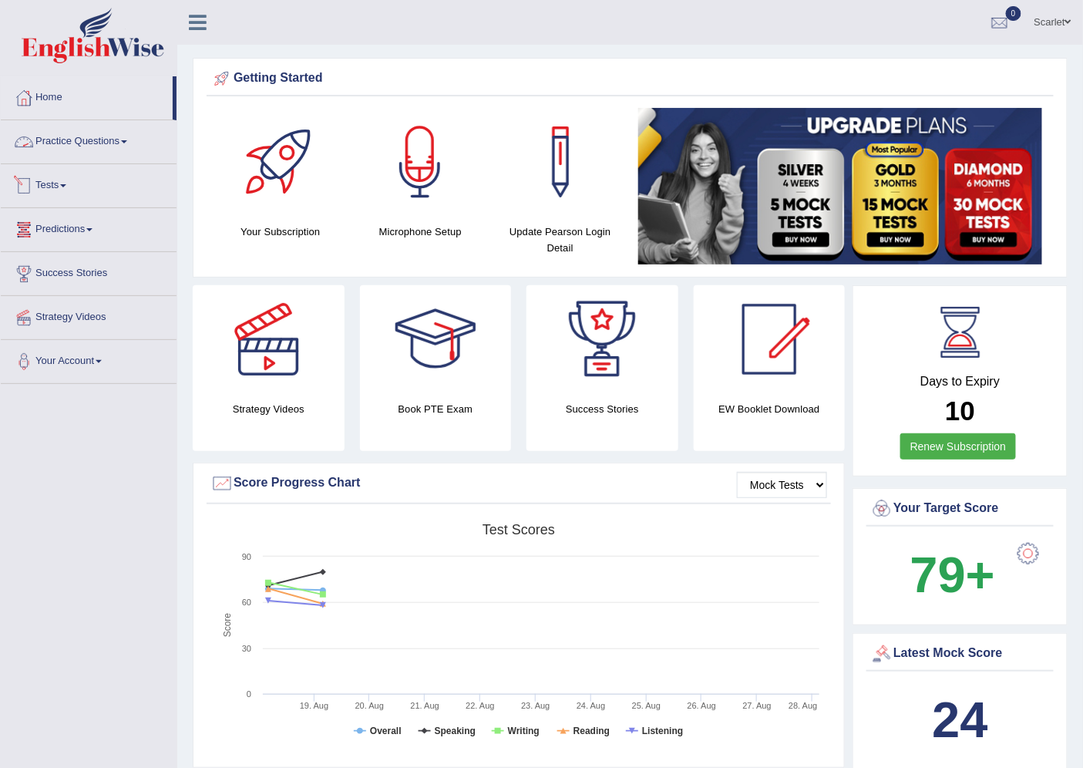
click at [69, 142] on link "Practice Questions" at bounding box center [89, 139] width 176 height 39
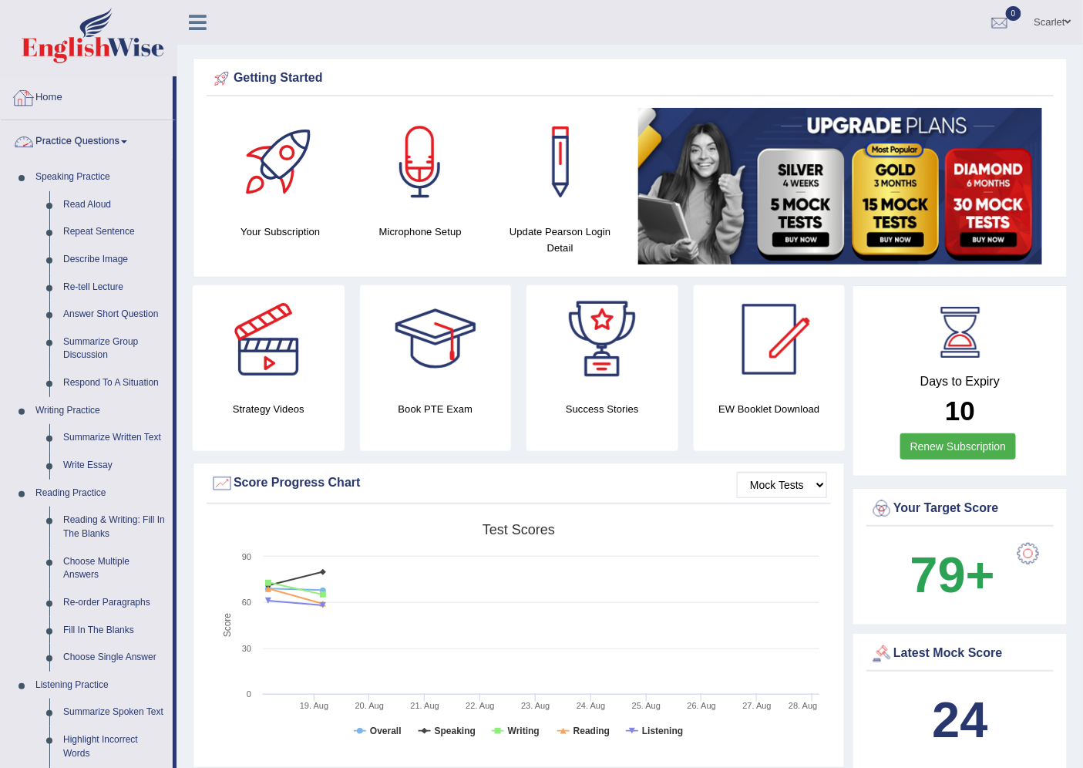
click at [59, 106] on link "Home" at bounding box center [87, 95] width 172 height 39
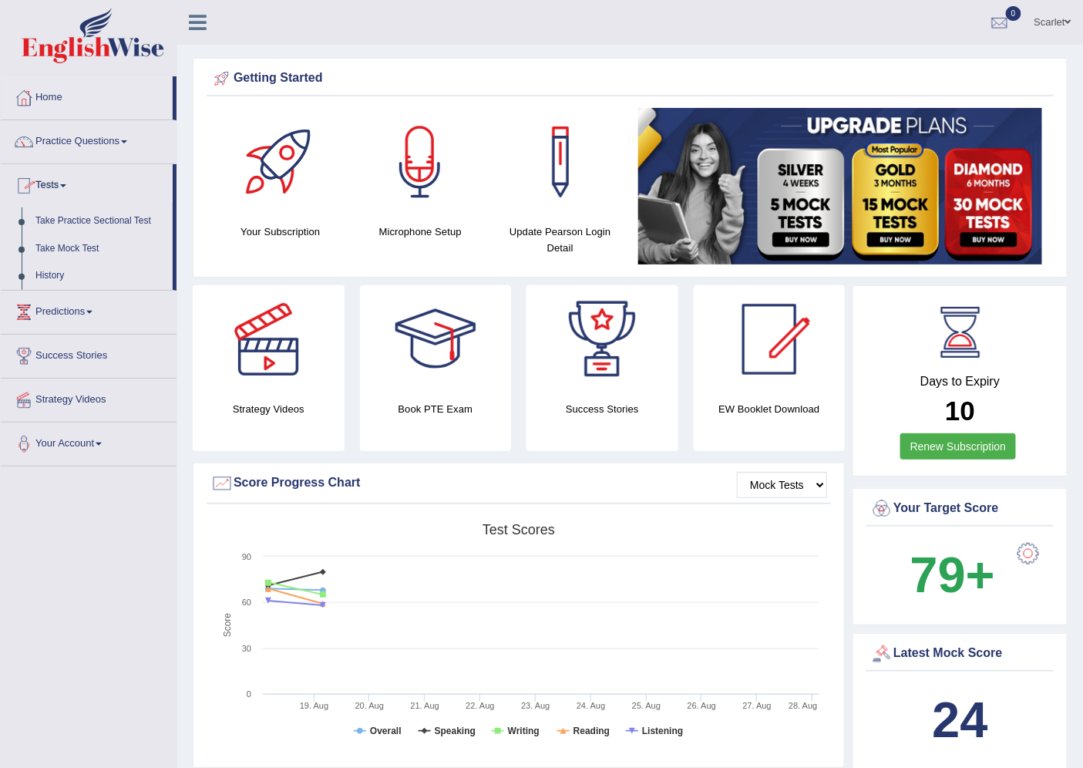
click at [69, 143] on link "Practice Questions" at bounding box center [89, 139] width 176 height 39
